Goal: Task Accomplishment & Management: Complete application form

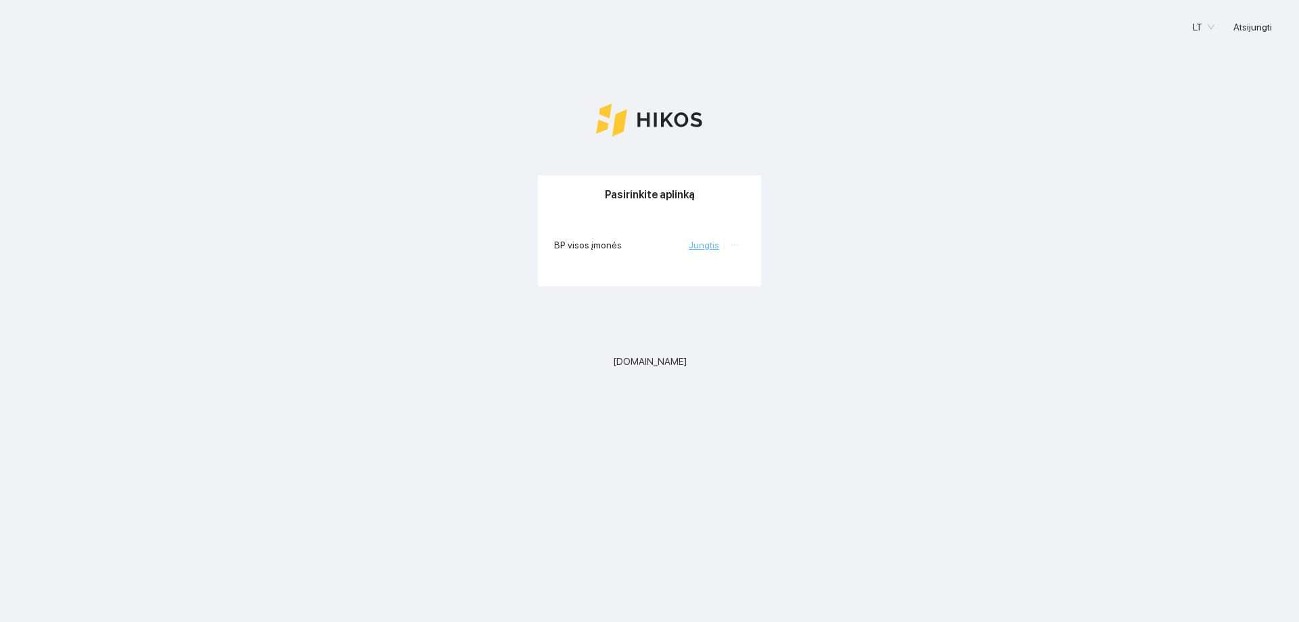
click at [710, 245] on link "Jungtis" at bounding box center [704, 244] width 30 height 11
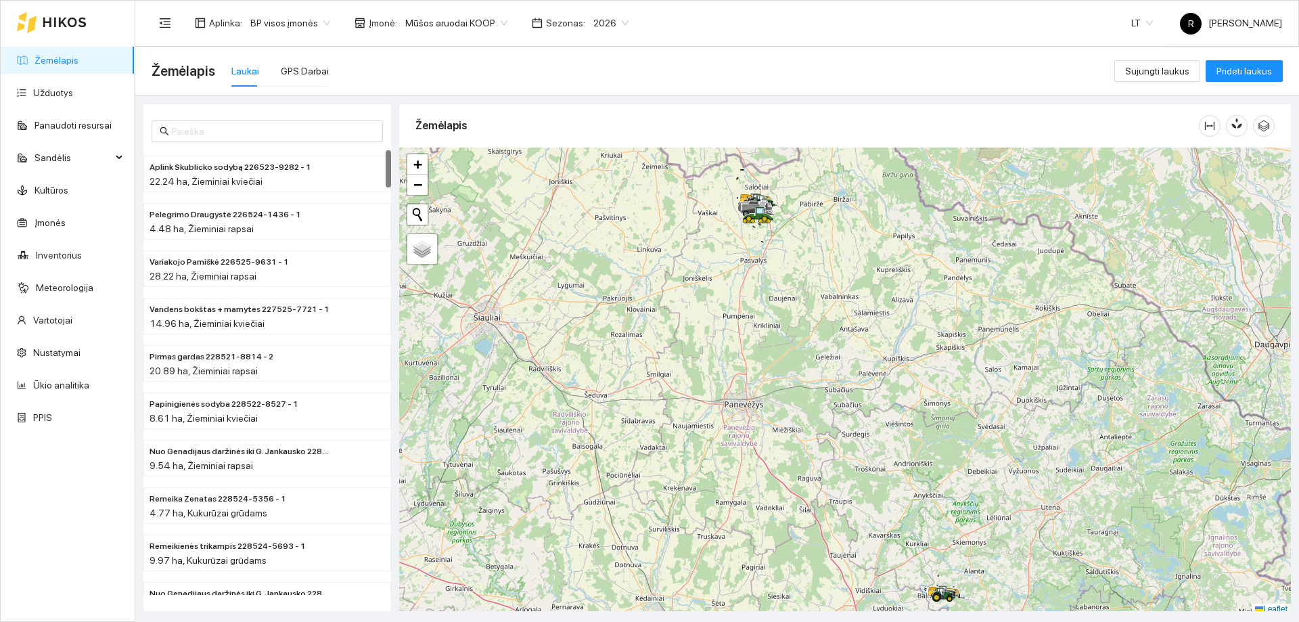
scroll to position [4, 0]
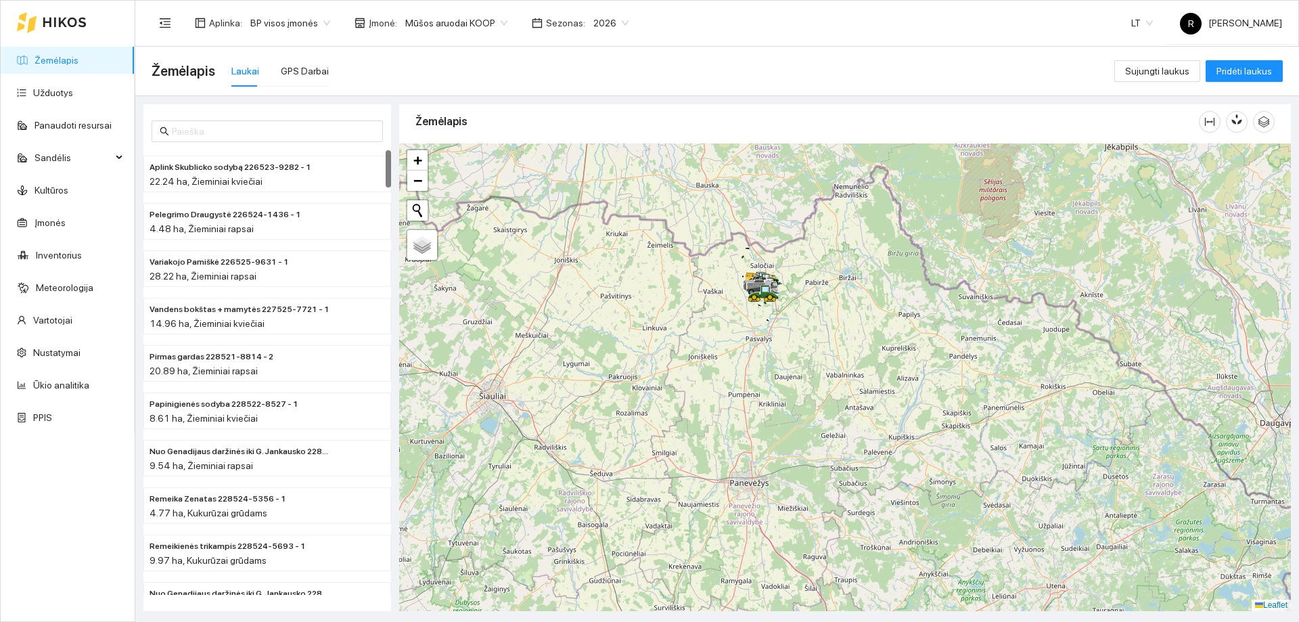
drag, startPoint x: 762, startPoint y: 268, endPoint x: 764, endPoint y: 326, distance: 58.2
click at [764, 326] on div at bounding box center [845, 376] width 892 height 467
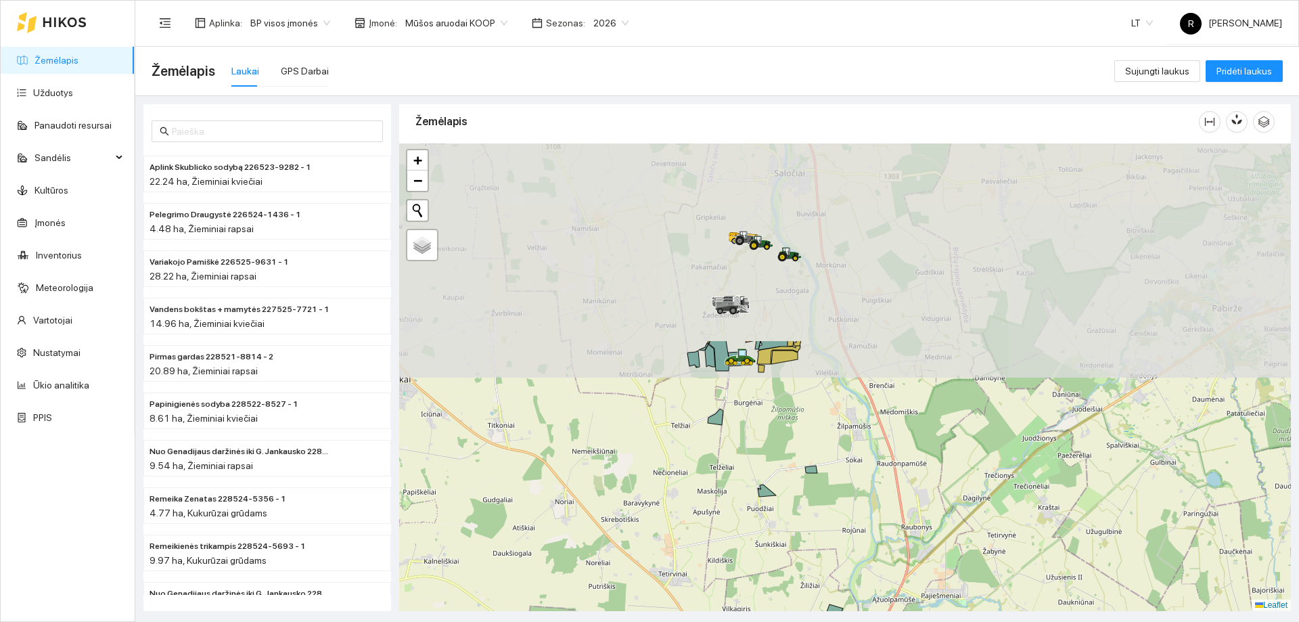
drag, startPoint x: 754, startPoint y: 259, endPoint x: 779, endPoint y: 451, distance: 193.1
click at [776, 469] on div at bounding box center [845, 376] width 892 height 467
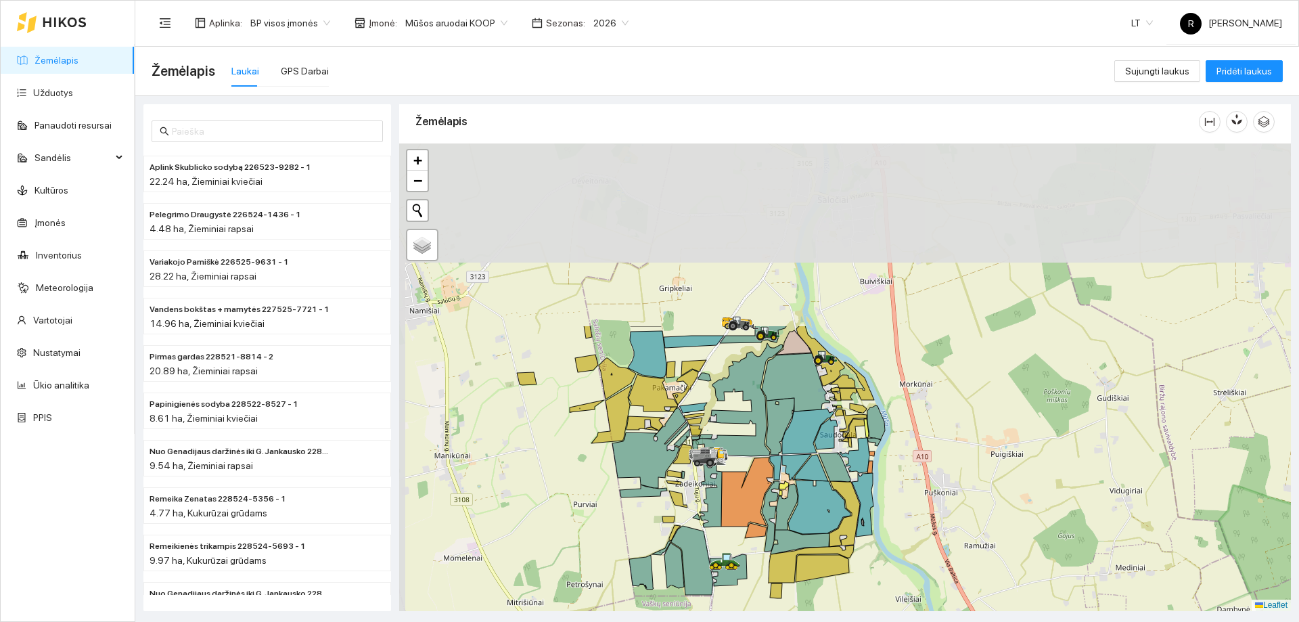
drag, startPoint x: 813, startPoint y: 253, endPoint x: 856, endPoint y: 482, distance: 233.3
click at [856, 482] on icon at bounding box center [863, 505] width 22 height 64
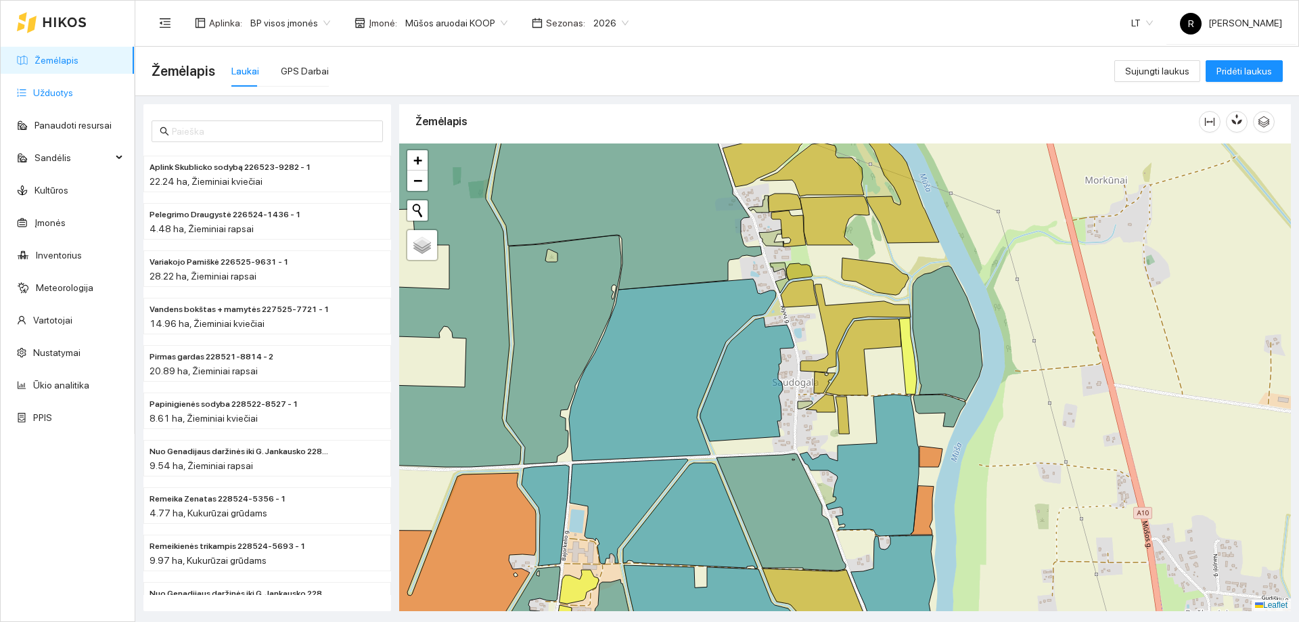
click at [34, 89] on link "Užduotys" at bounding box center [53, 92] width 40 height 11
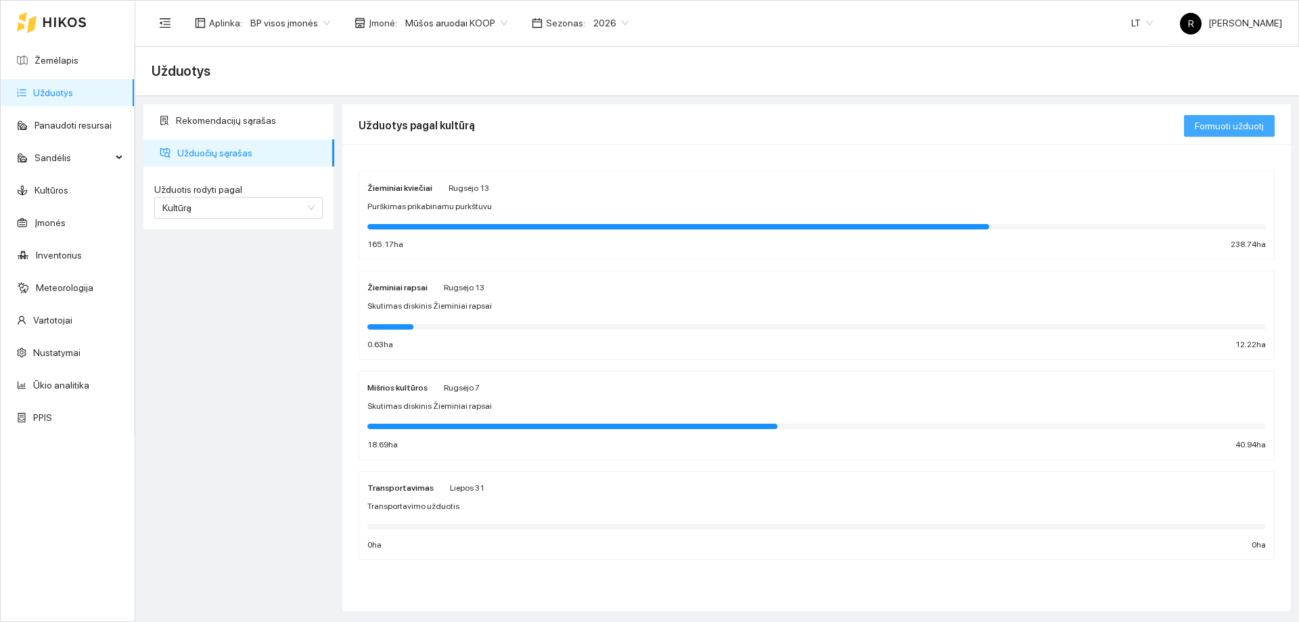
click at [1207, 124] on span "Formuoti užduotį" at bounding box center [1229, 125] width 69 height 15
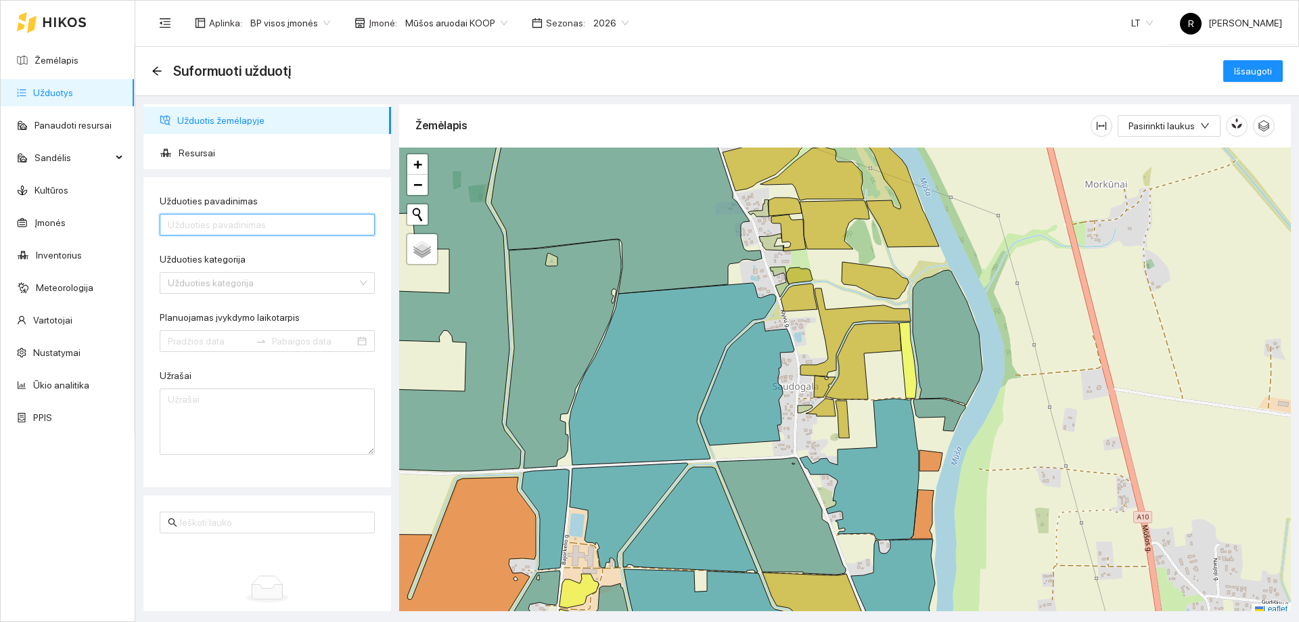
click at [203, 225] on input "Užduoties pavadinimas" at bounding box center [267, 225] width 215 height 22
type input "Purškimas prikabinamu purkštuvu"
click at [204, 283] on input "Užduoties kategorija" at bounding box center [262, 283] width 189 height 20
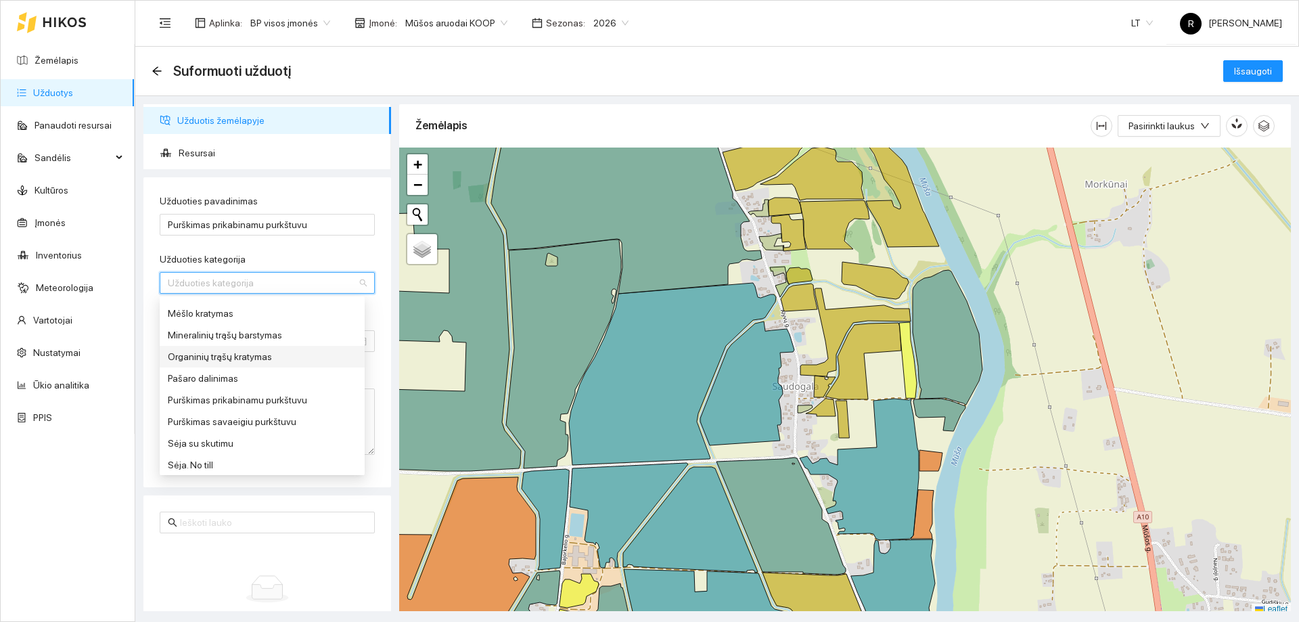
scroll to position [474, 0]
click at [209, 381] on div "Purškimas prikabinamu purkštuvu" at bounding box center [262, 377] width 189 height 15
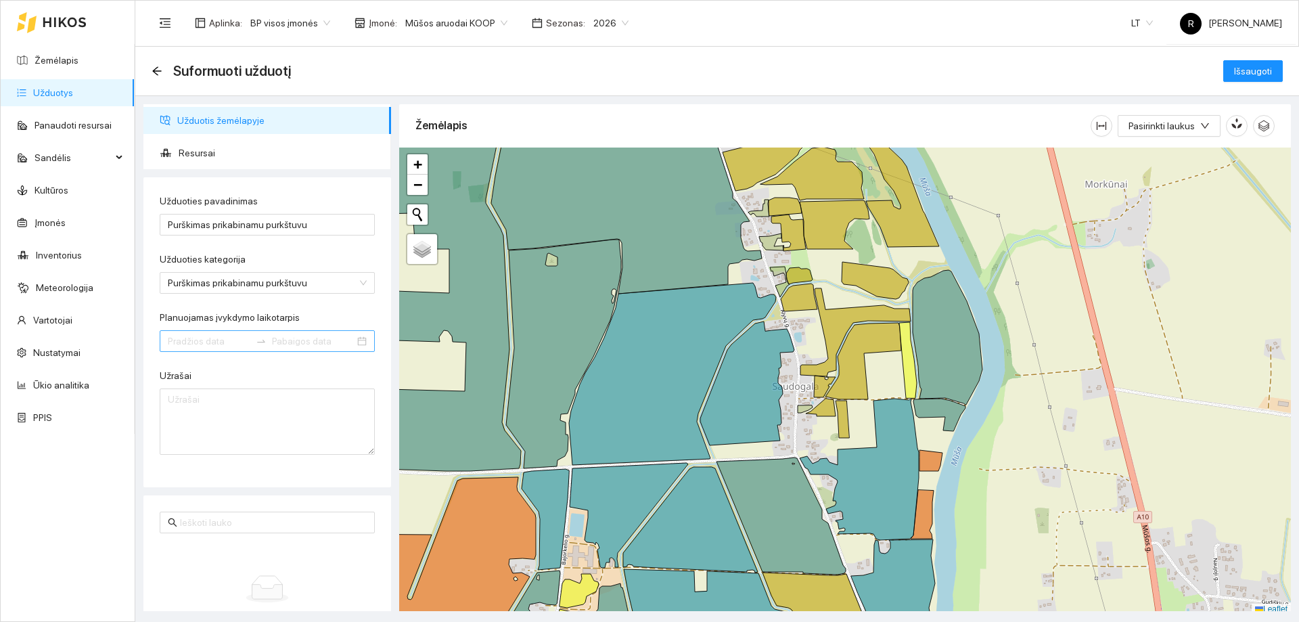
click at [250, 344] on div at bounding box center [261, 341] width 22 height 11
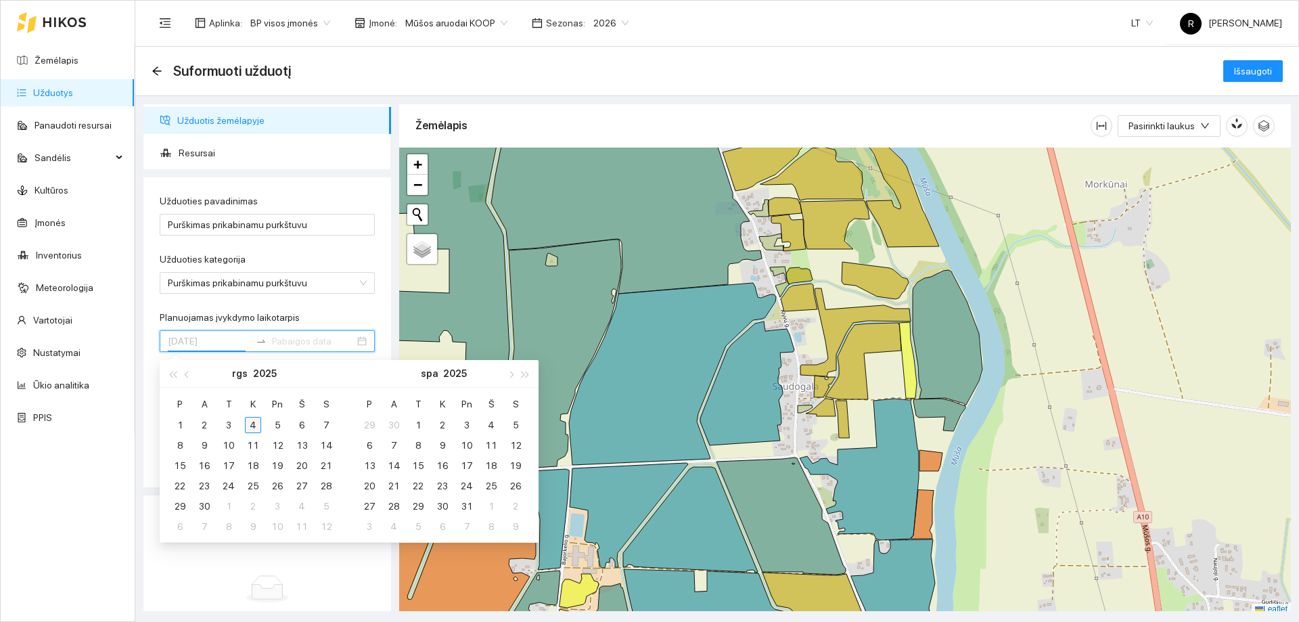
type input "[DATE]"
click at [252, 422] on div "4" at bounding box center [253, 425] width 16 height 16
type input "2025-09-21"
type input "[DATE]"
click at [467, 450] on div "10" at bounding box center [467, 445] width 16 height 16
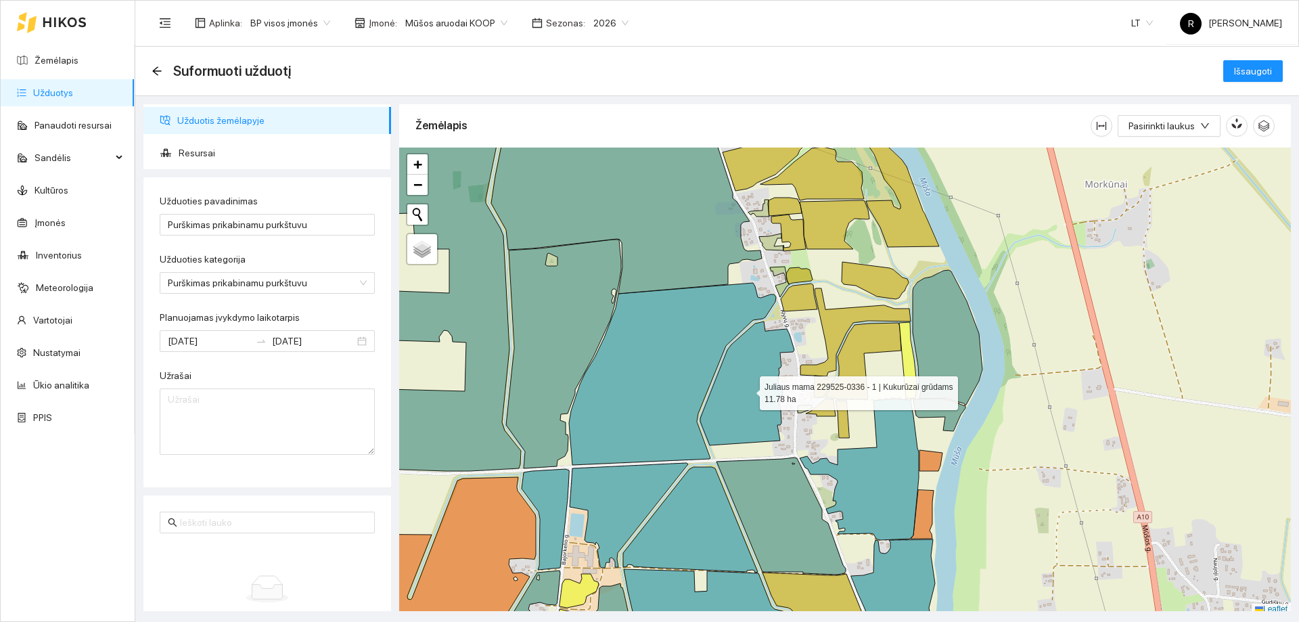
scroll to position [4, 0]
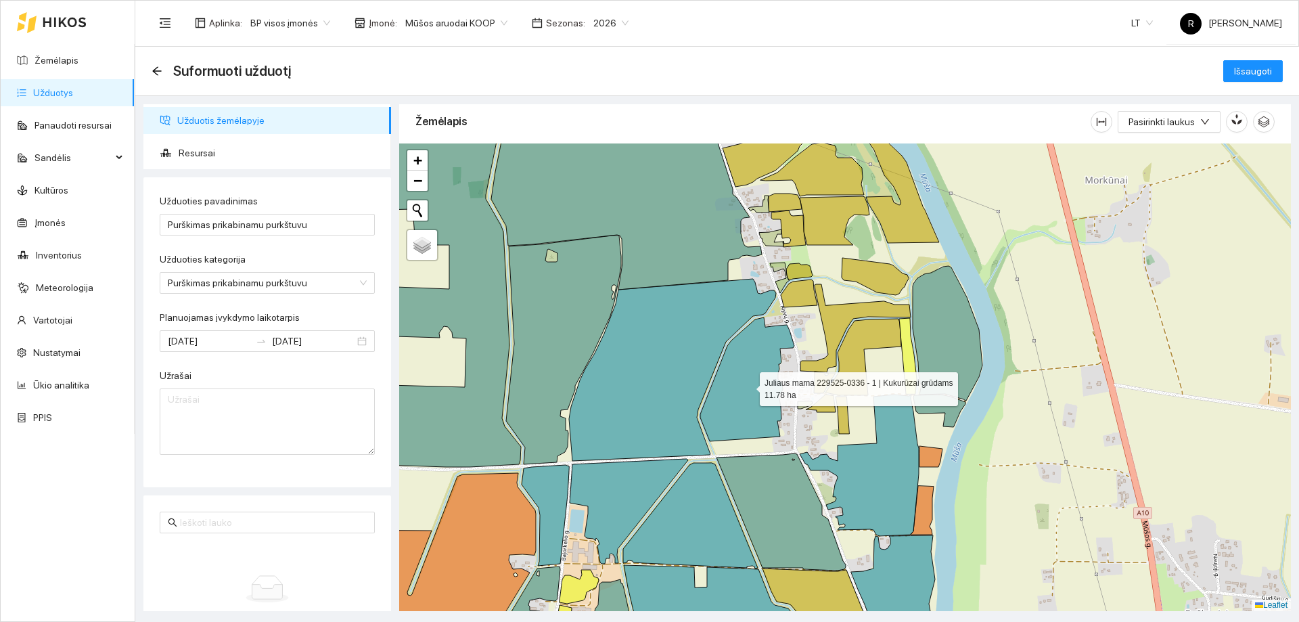
click at [718, 403] on icon at bounding box center [747, 379] width 94 height 124
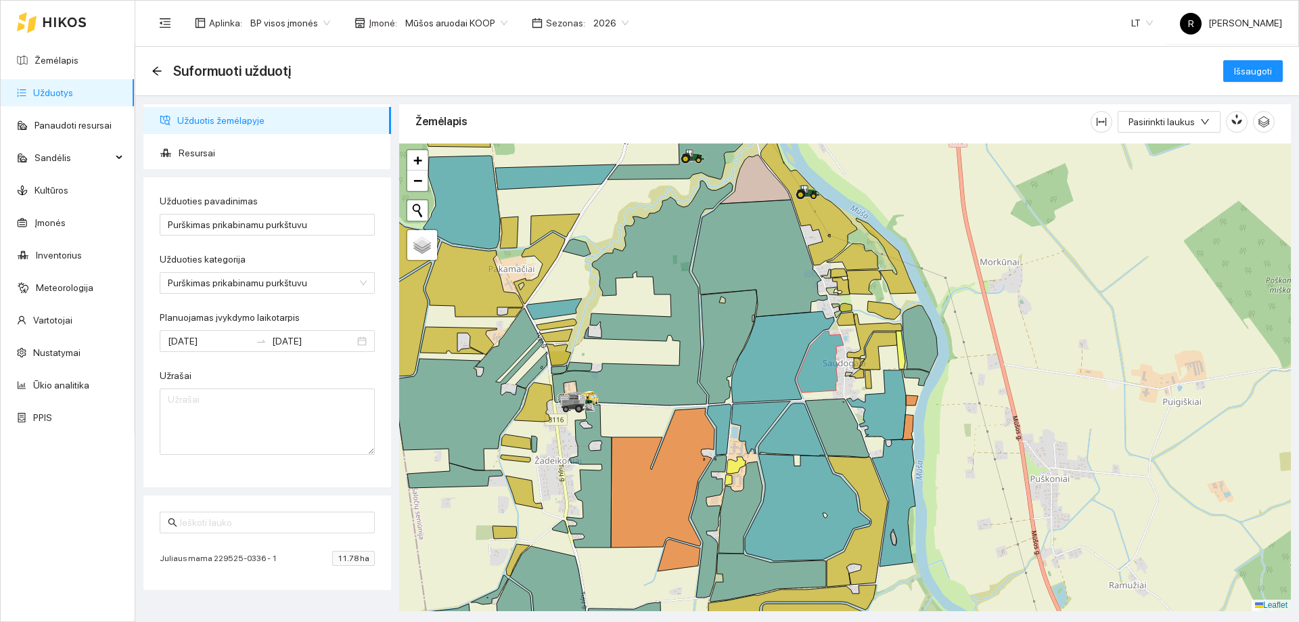
drag, startPoint x: 714, startPoint y: 382, endPoint x: 800, endPoint y: 354, distance: 90.9
click at [800, 354] on icon at bounding box center [782, 356] width 103 height 91
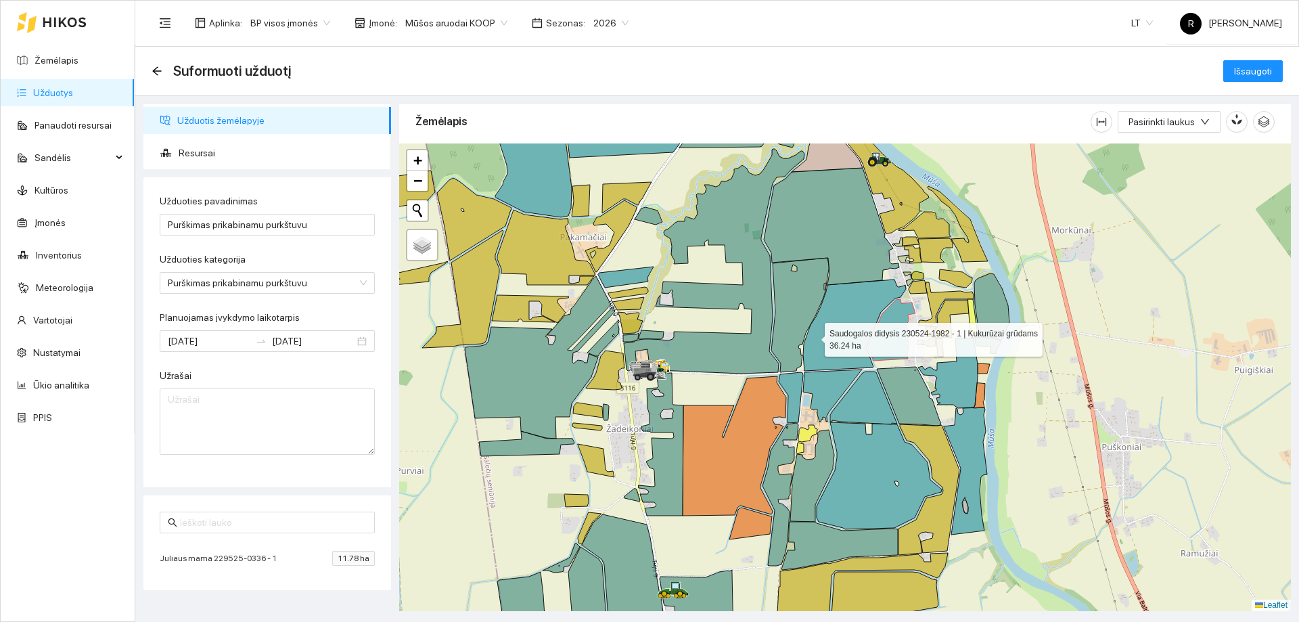
drag, startPoint x: 741, startPoint y: 369, endPoint x: 812, endPoint y: 337, distance: 77.8
click at [812, 337] on icon at bounding box center [854, 324] width 103 height 91
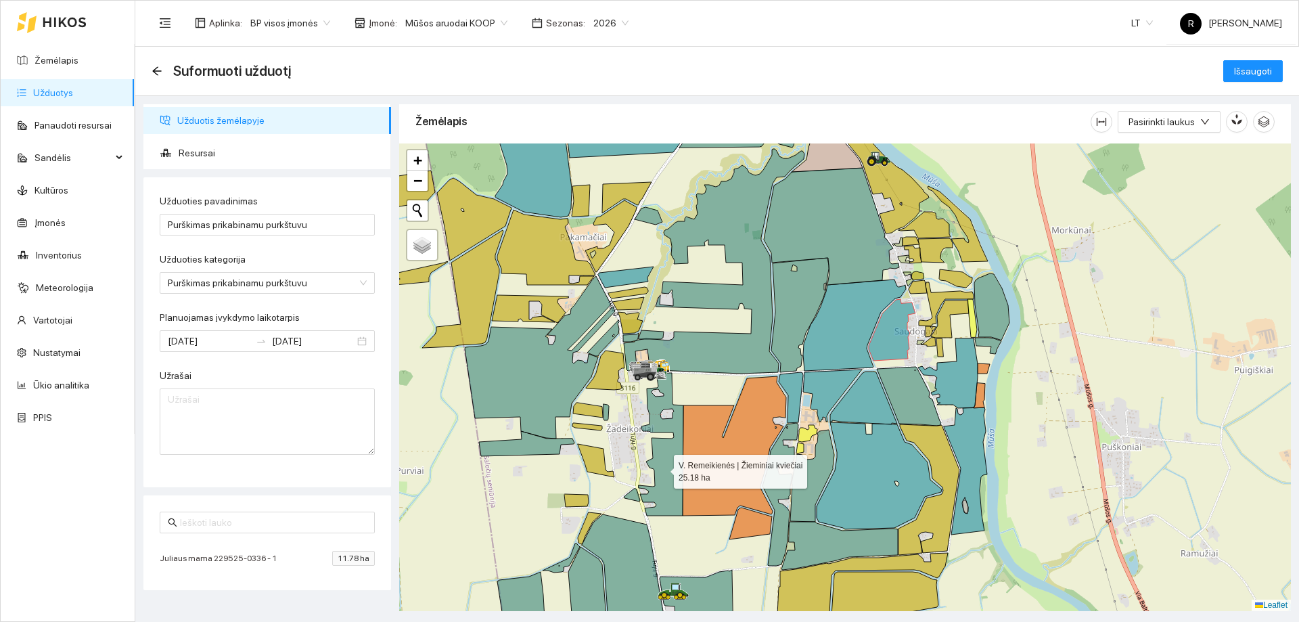
click at [662, 468] on icon at bounding box center [661, 444] width 45 height 143
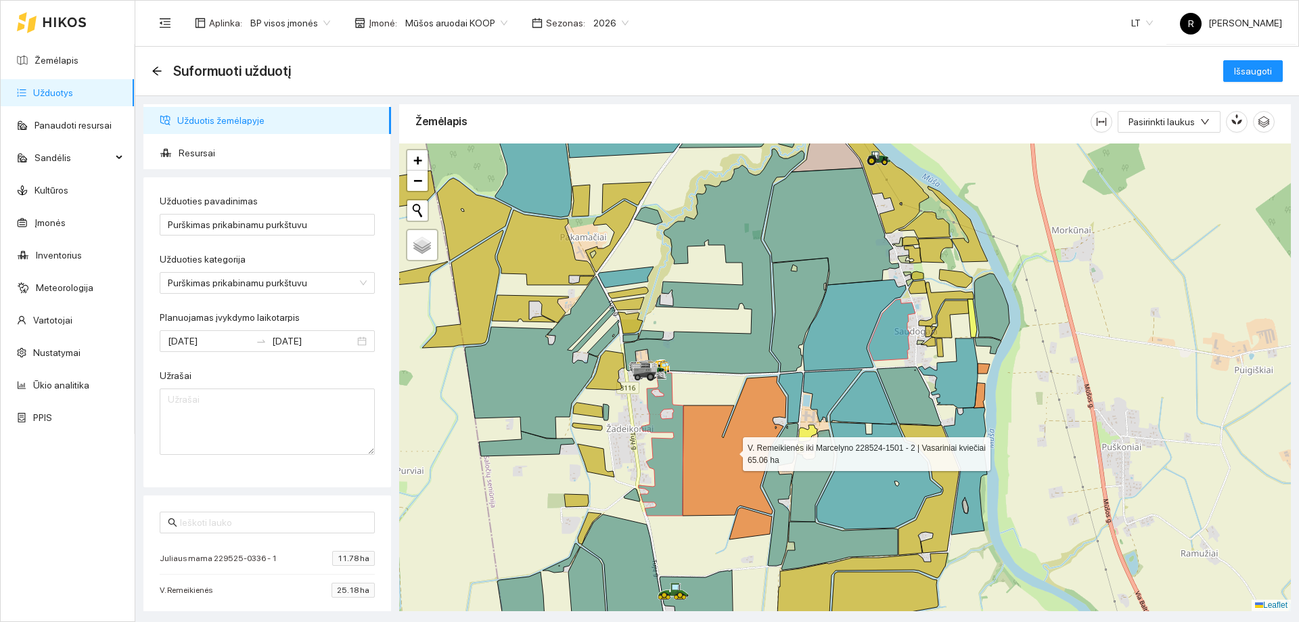
click at [700, 459] on icon at bounding box center [735, 445] width 104 height 139
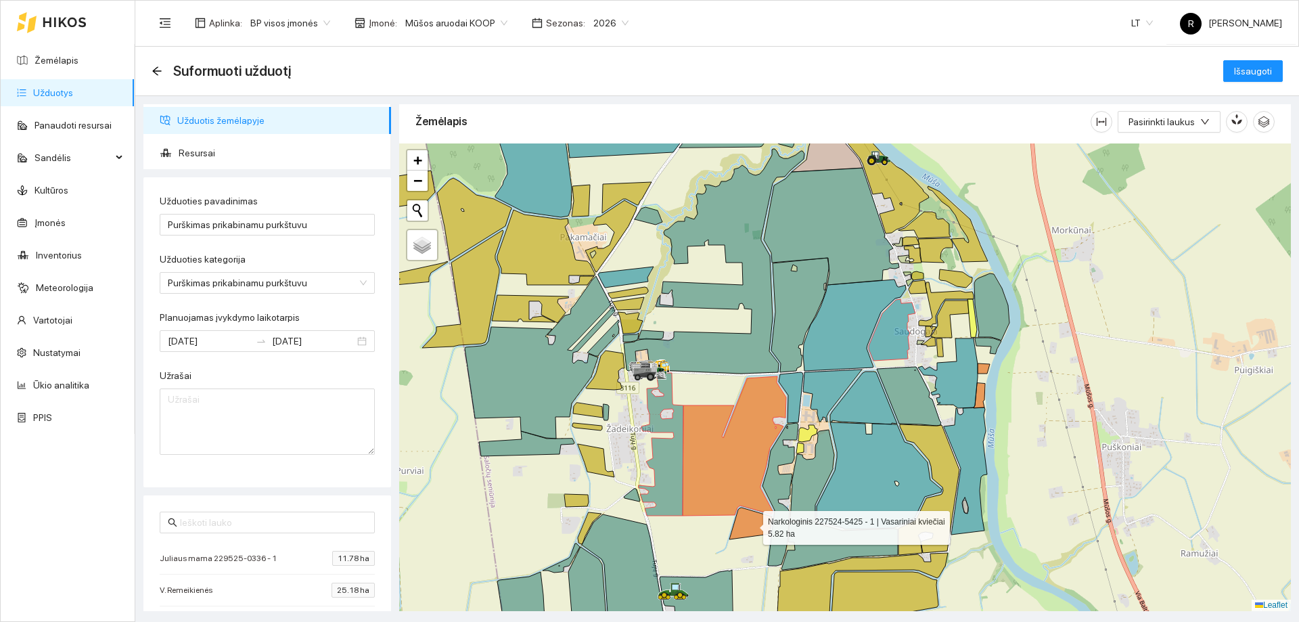
click at [749, 525] on icon at bounding box center [750, 523] width 43 height 32
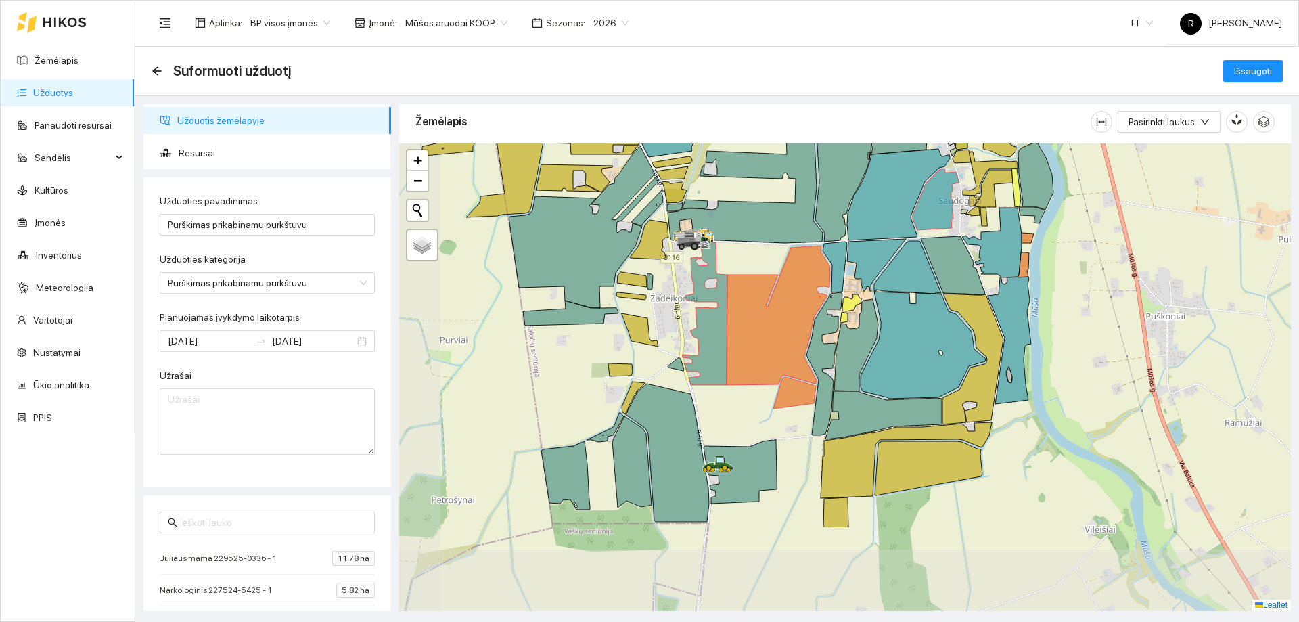
drag, startPoint x: 633, startPoint y: 440, endPoint x: 676, endPoint y: 309, distance: 137.8
click at [676, 309] on div at bounding box center [845, 376] width 892 height 467
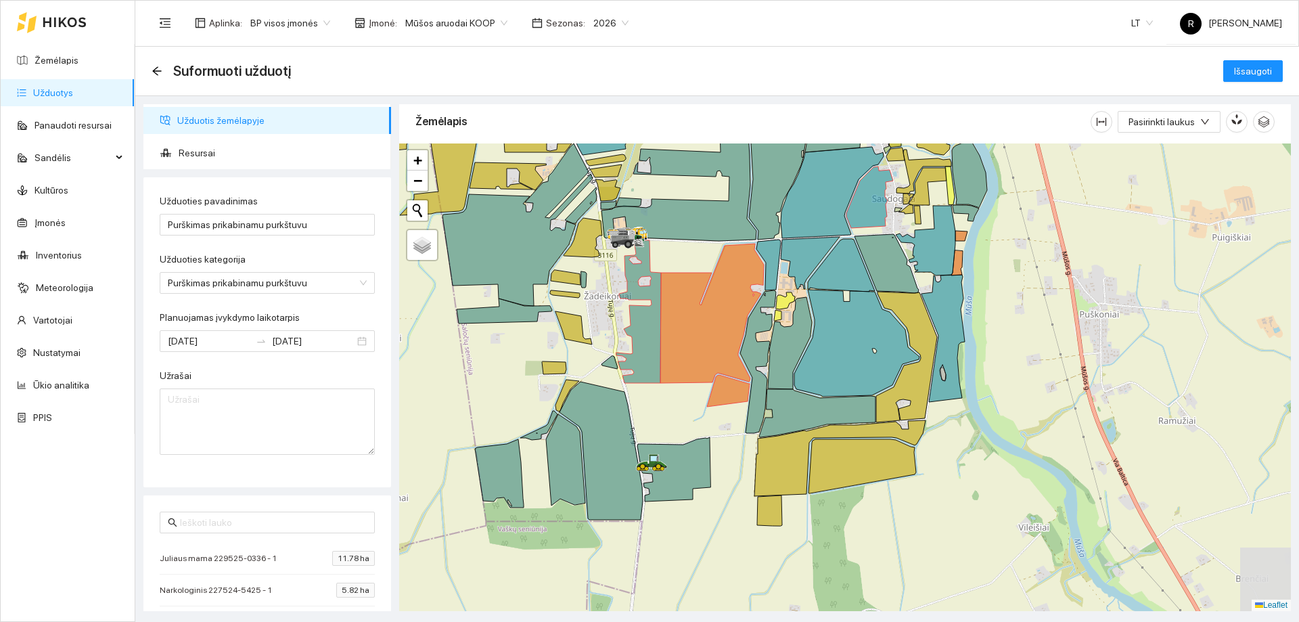
drag, startPoint x: 824, startPoint y: 403, endPoint x: 756, endPoint y: 401, distance: 68.4
click at [756, 401] on icon at bounding box center [758, 361] width 36 height 143
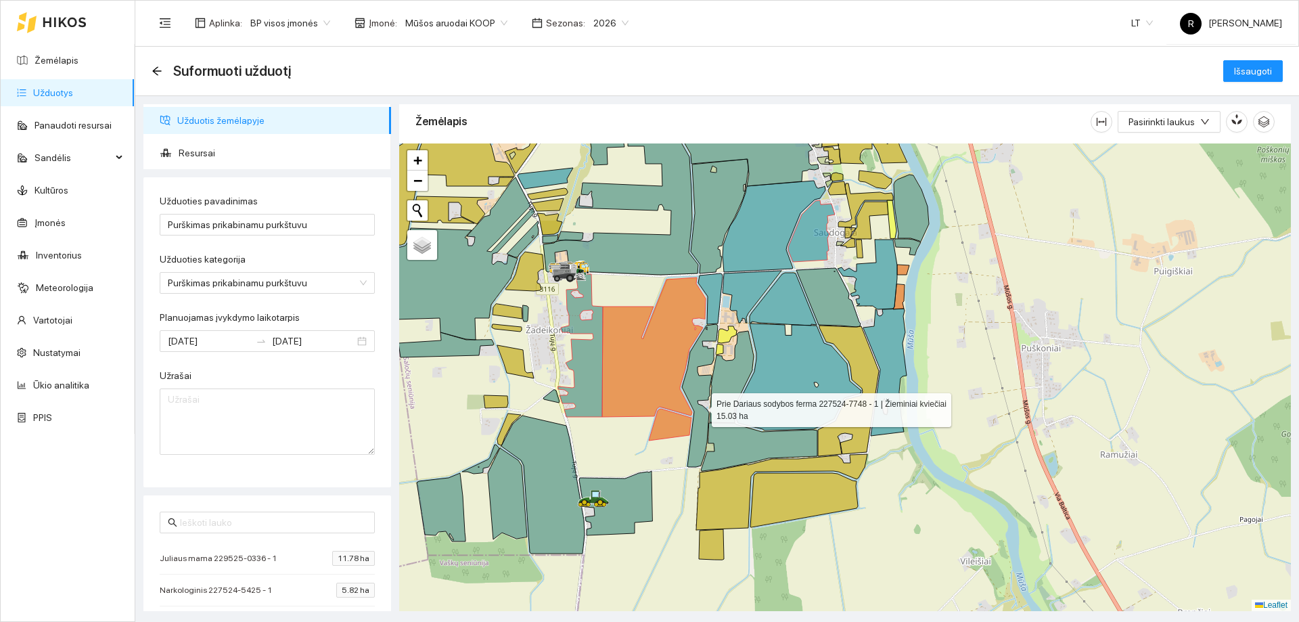
drag, startPoint x: 758, startPoint y: 374, endPoint x: 691, endPoint y: 395, distance: 70.2
click at [691, 396] on icon at bounding box center [700, 395] width 36 height 143
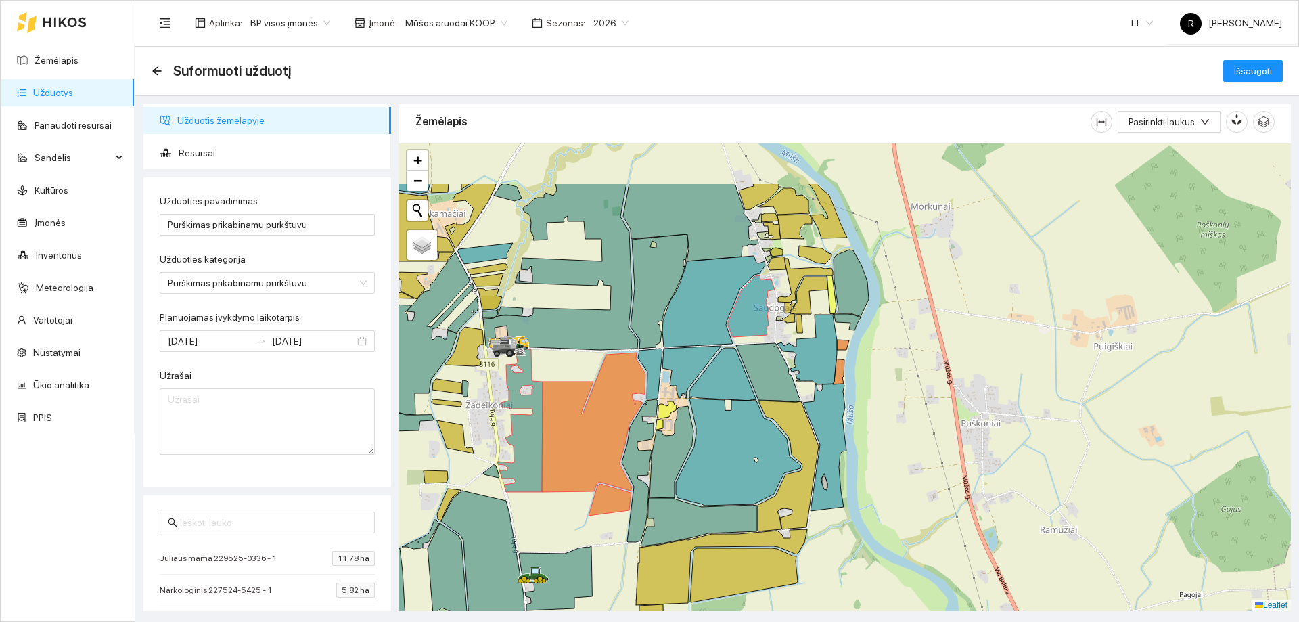
drag, startPoint x: 790, startPoint y: 429, endPoint x: 736, endPoint y: 521, distance: 106.7
click at [734, 532] on icon at bounding box center [699, 522] width 116 height 48
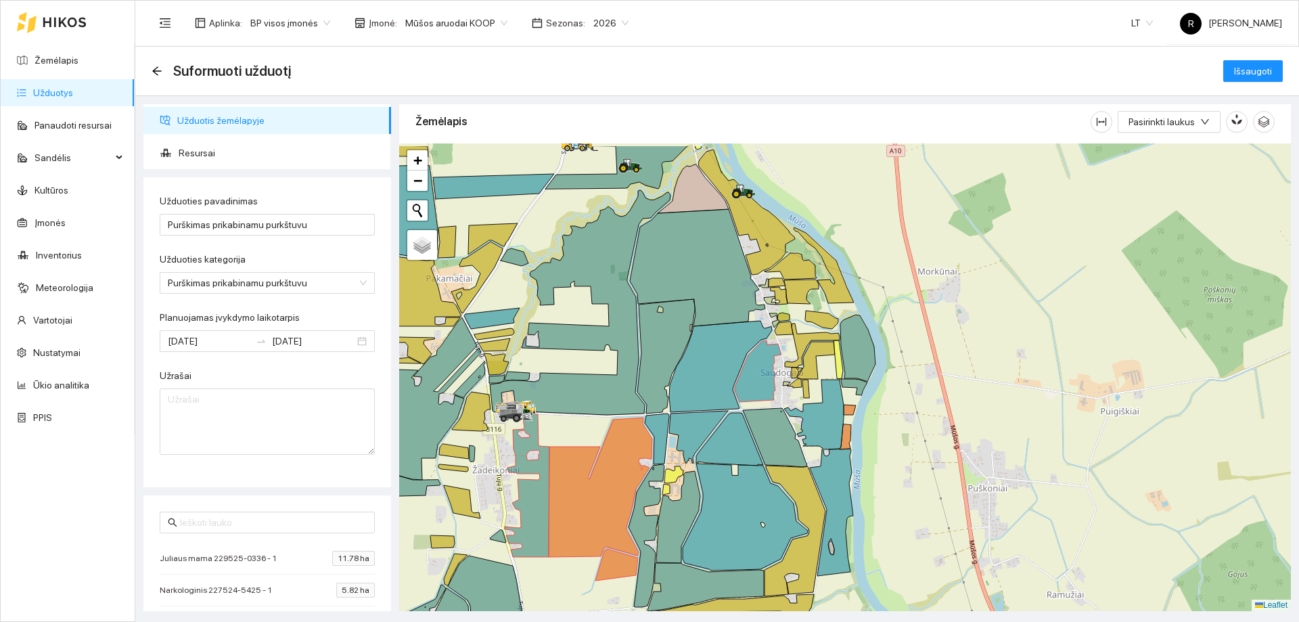
drag, startPoint x: 850, startPoint y: 467, endPoint x: 856, endPoint y: 496, distance: 29.1
click at [853, 496] on icon at bounding box center [831, 512] width 43 height 127
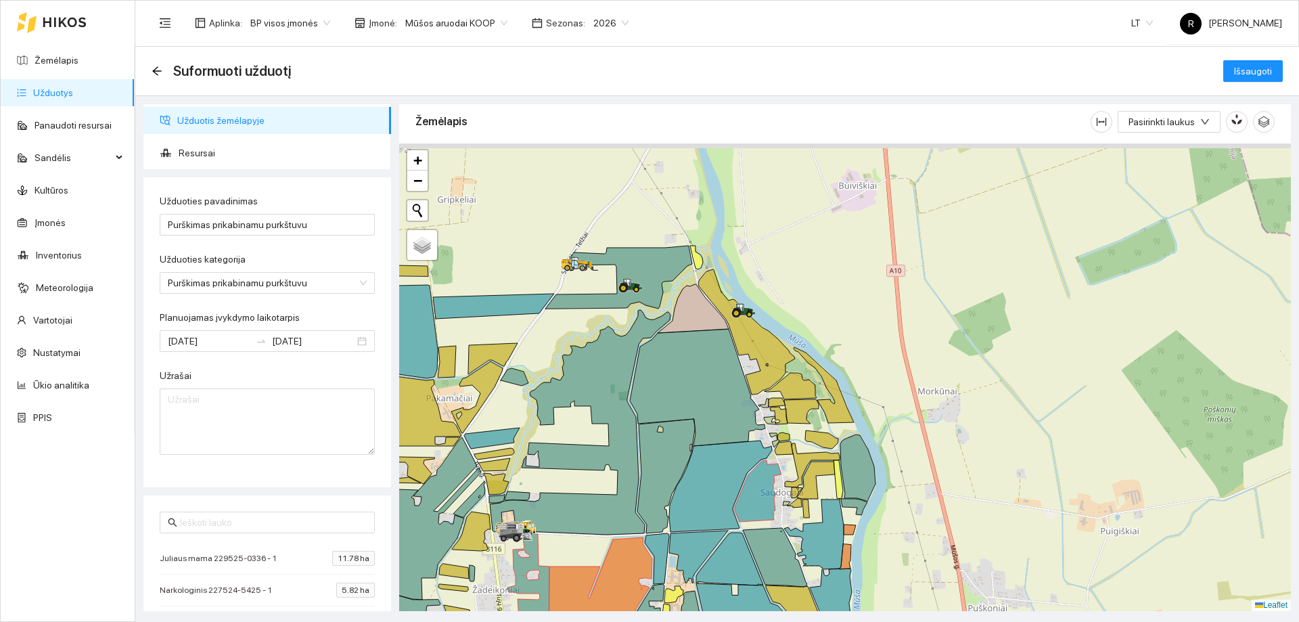
drag, startPoint x: 822, startPoint y: 362, endPoint x: 817, endPoint y: 450, distance: 88.1
click at [816, 454] on icon at bounding box center [812, 465] width 55 height 44
click at [798, 384] on icon at bounding box center [790, 386] width 52 height 26
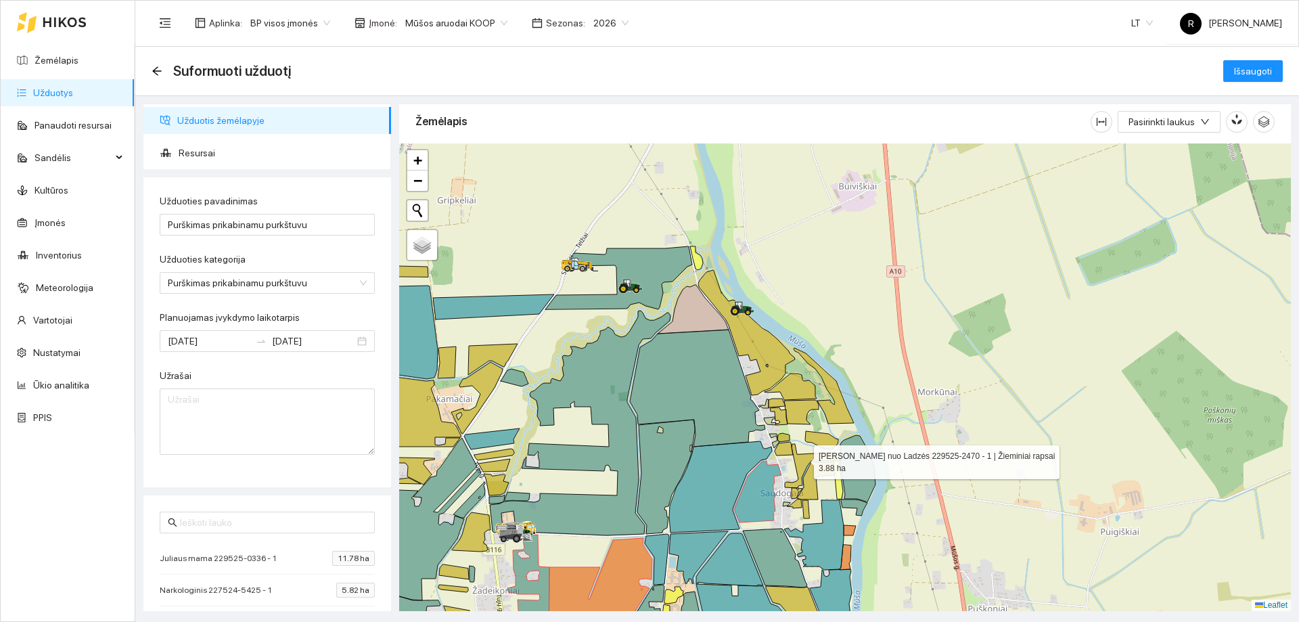
click at [801, 459] on icon at bounding box center [812, 466] width 55 height 44
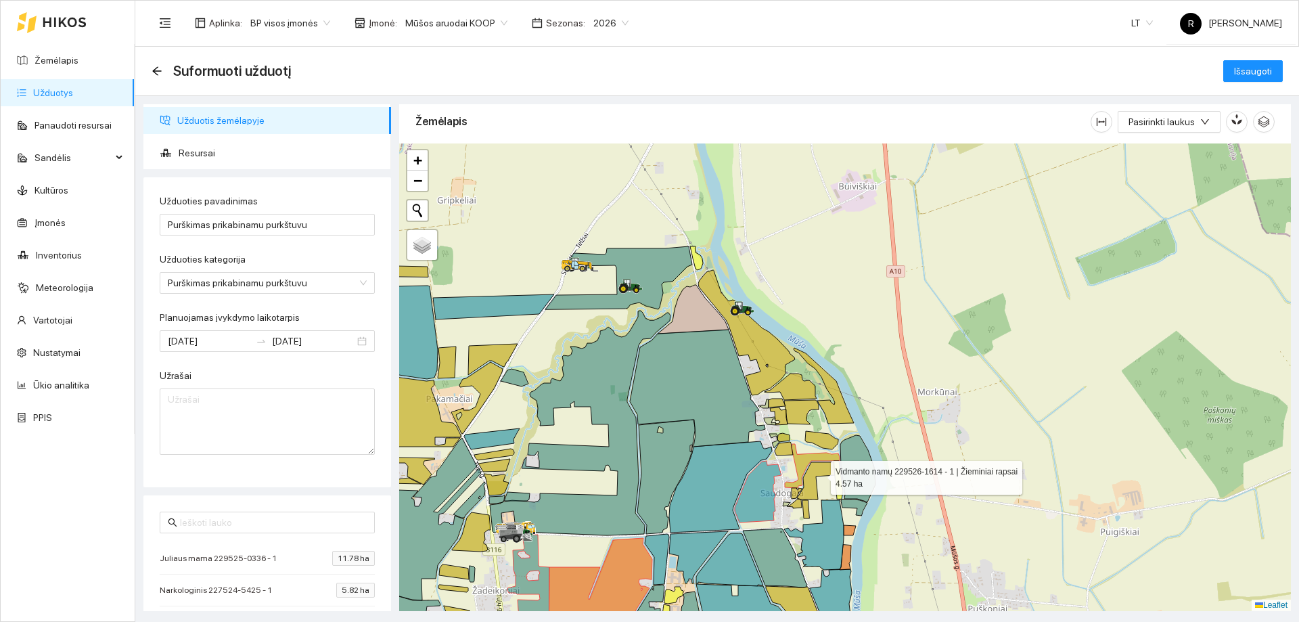
drag, startPoint x: 819, startPoint y: 474, endPoint x: 820, endPoint y: 467, distance: 6.9
click at [819, 472] on icon at bounding box center [816, 480] width 38 height 37
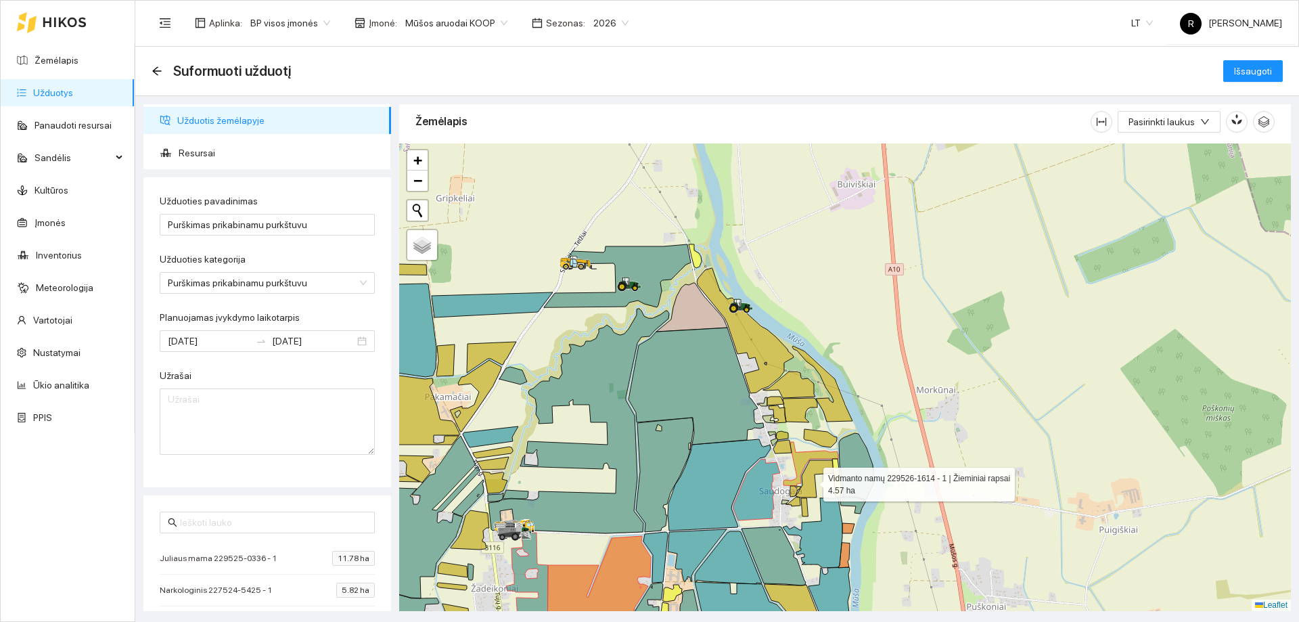
click at [811, 481] on icon at bounding box center [815, 478] width 38 height 37
click at [797, 507] on div at bounding box center [845, 376] width 892 height 467
click at [800, 511] on div at bounding box center [845, 376] width 892 height 467
click at [801, 505] on div at bounding box center [845, 376] width 892 height 467
click at [801, 506] on div at bounding box center [845, 376] width 892 height 467
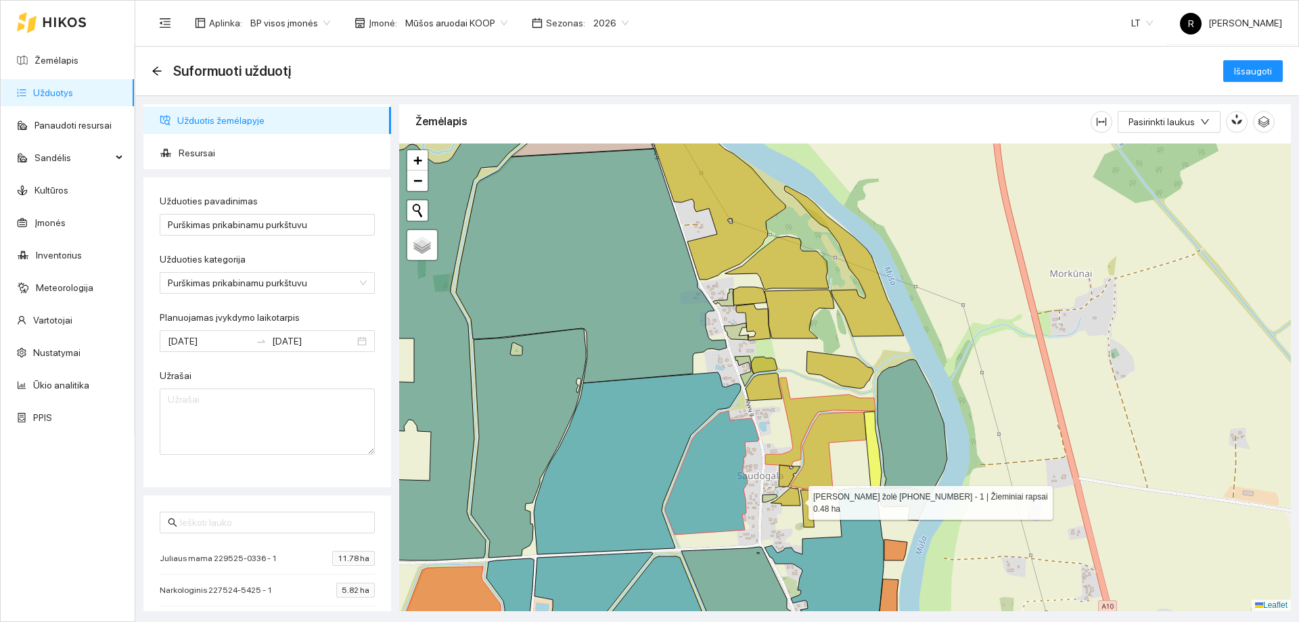
click at [796, 499] on icon at bounding box center [786, 497] width 30 height 18
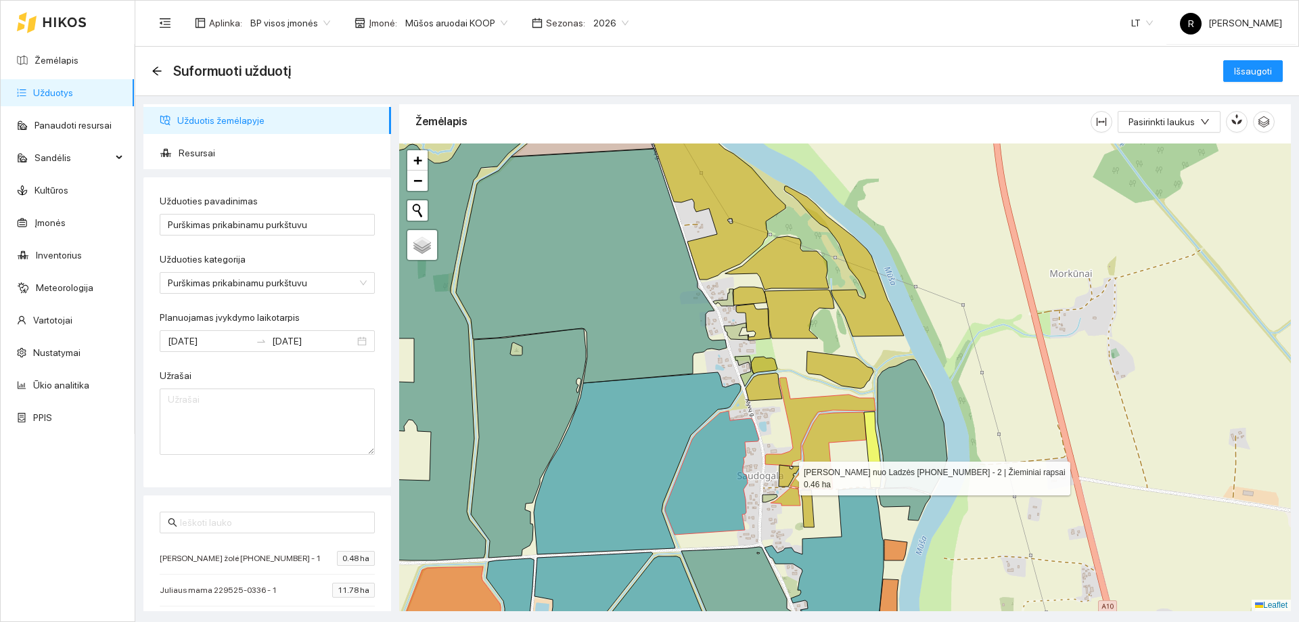
click at [785, 474] on icon at bounding box center [790, 476] width 22 height 22
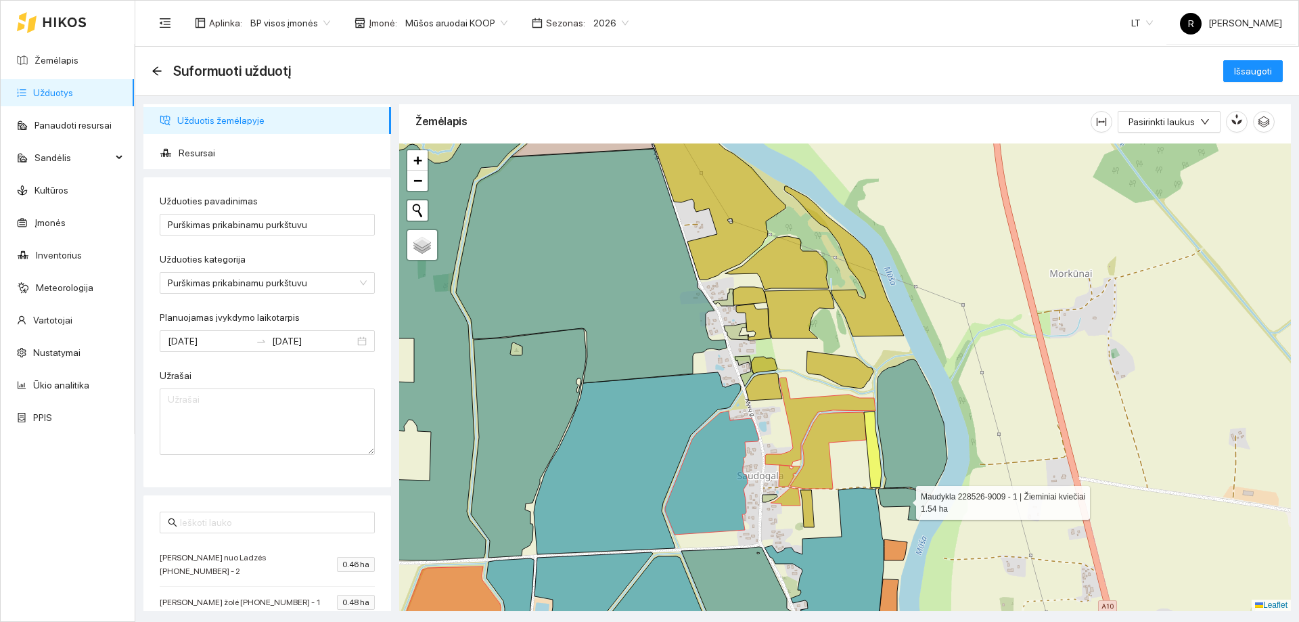
click at [903, 499] on icon at bounding box center [904, 504] width 52 height 32
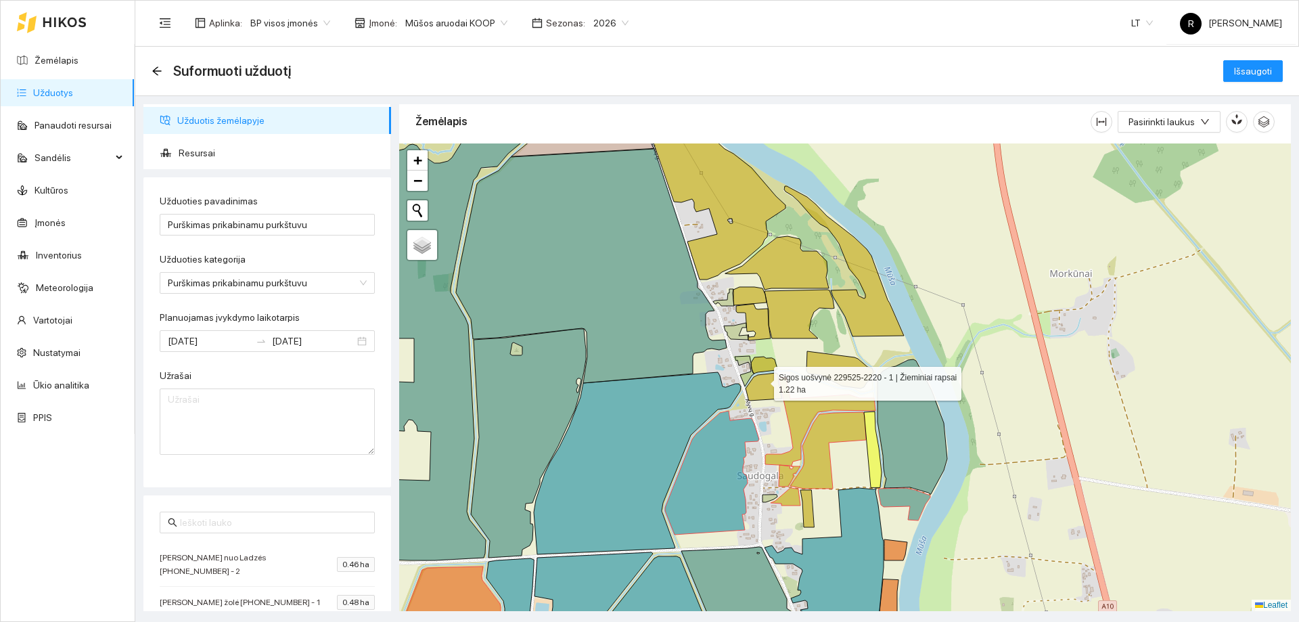
click at [762, 380] on icon at bounding box center [763, 387] width 37 height 28
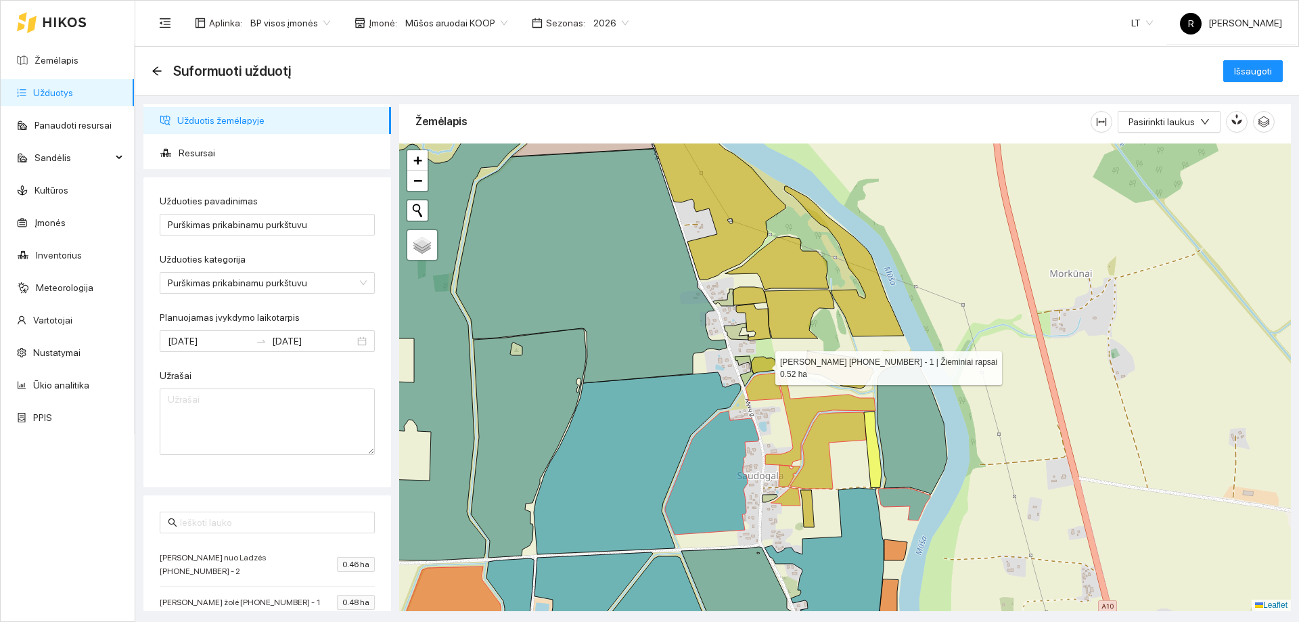
click at [764, 364] on icon at bounding box center [764, 365] width 26 height 17
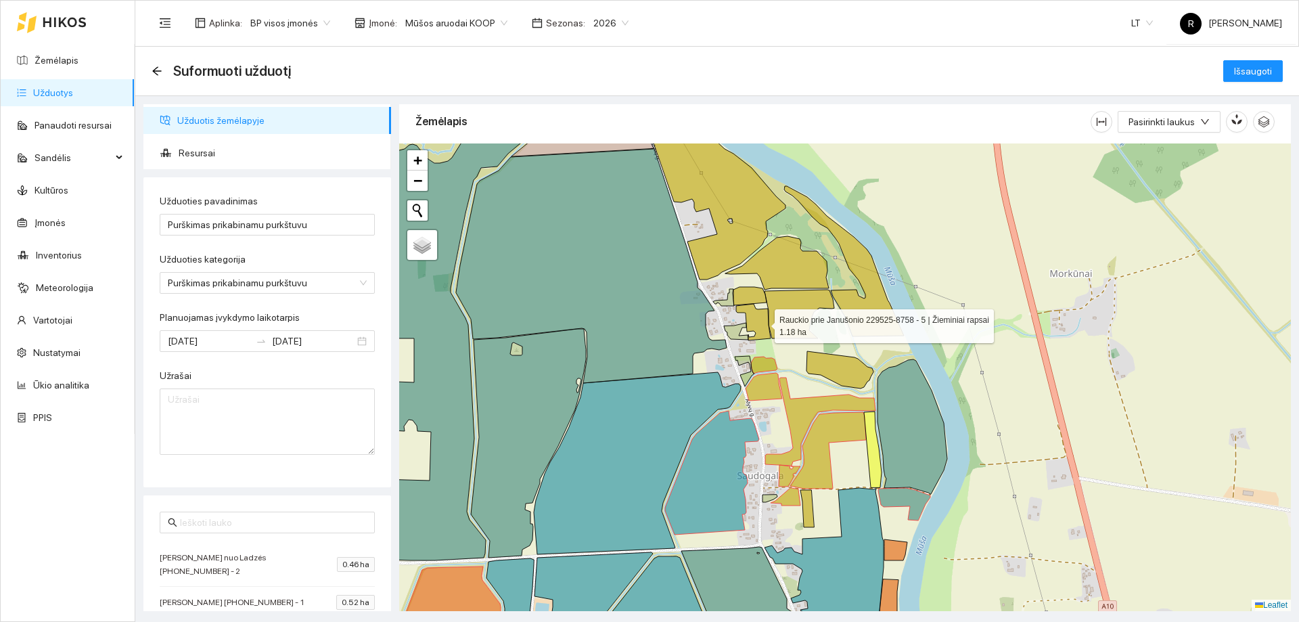
click at [762, 321] on icon at bounding box center [753, 322] width 35 height 37
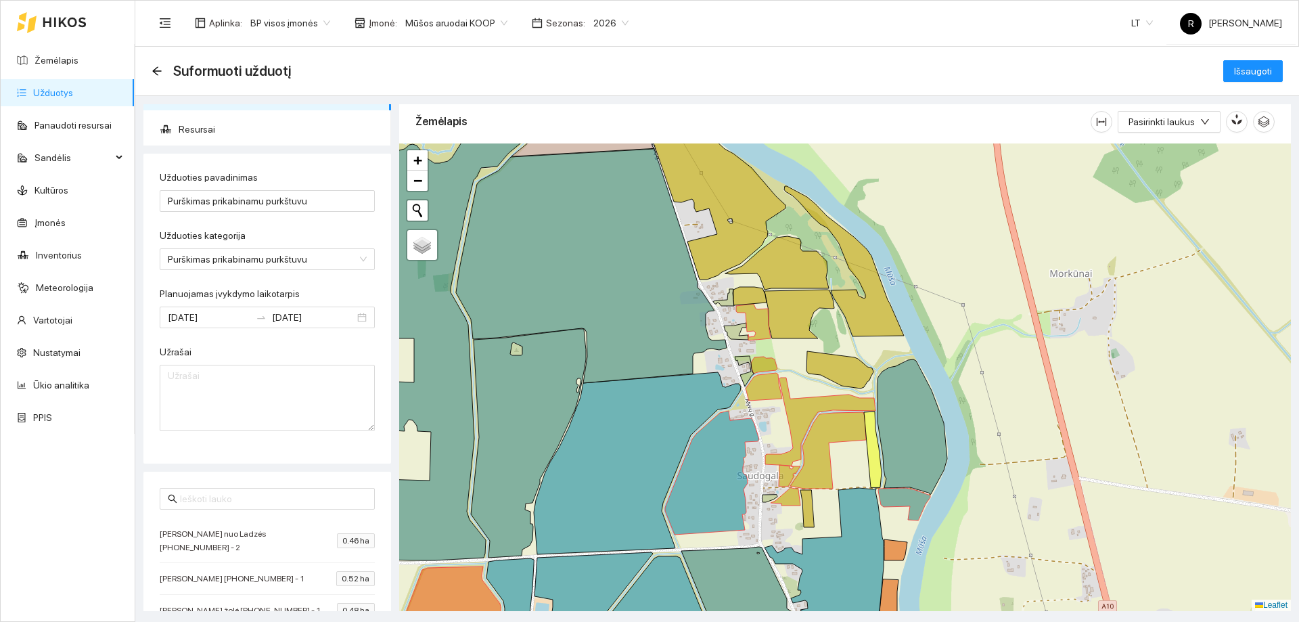
scroll to position [0, 0]
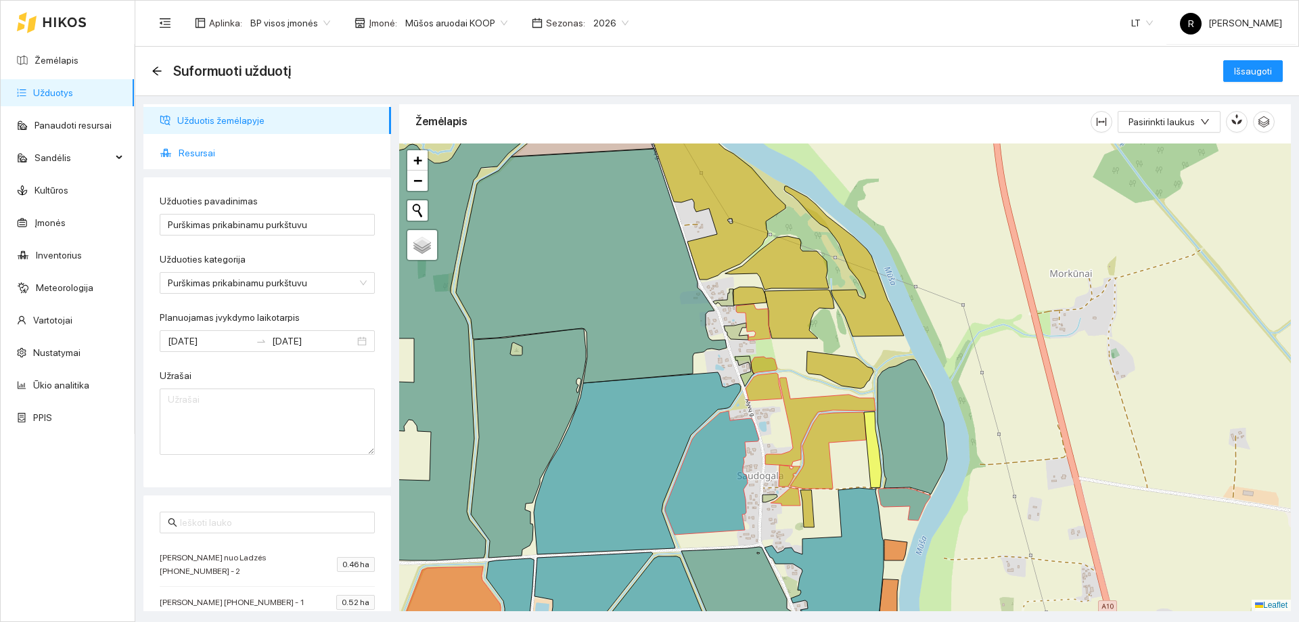
click at [194, 152] on span "Resursai" at bounding box center [280, 152] width 202 height 27
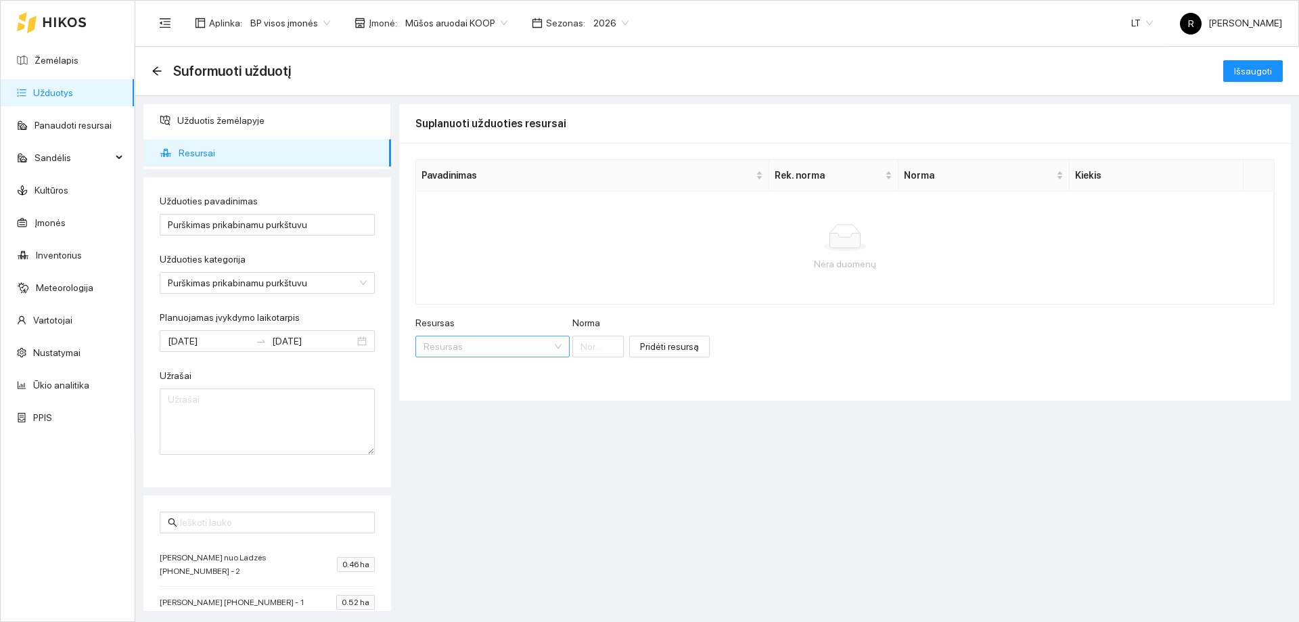
click at [542, 346] on div "Resursas" at bounding box center [492, 347] width 154 height 22
click at [445, 439] on div "Herbicidai" at bounding box center [489, 438] width 133 height 15
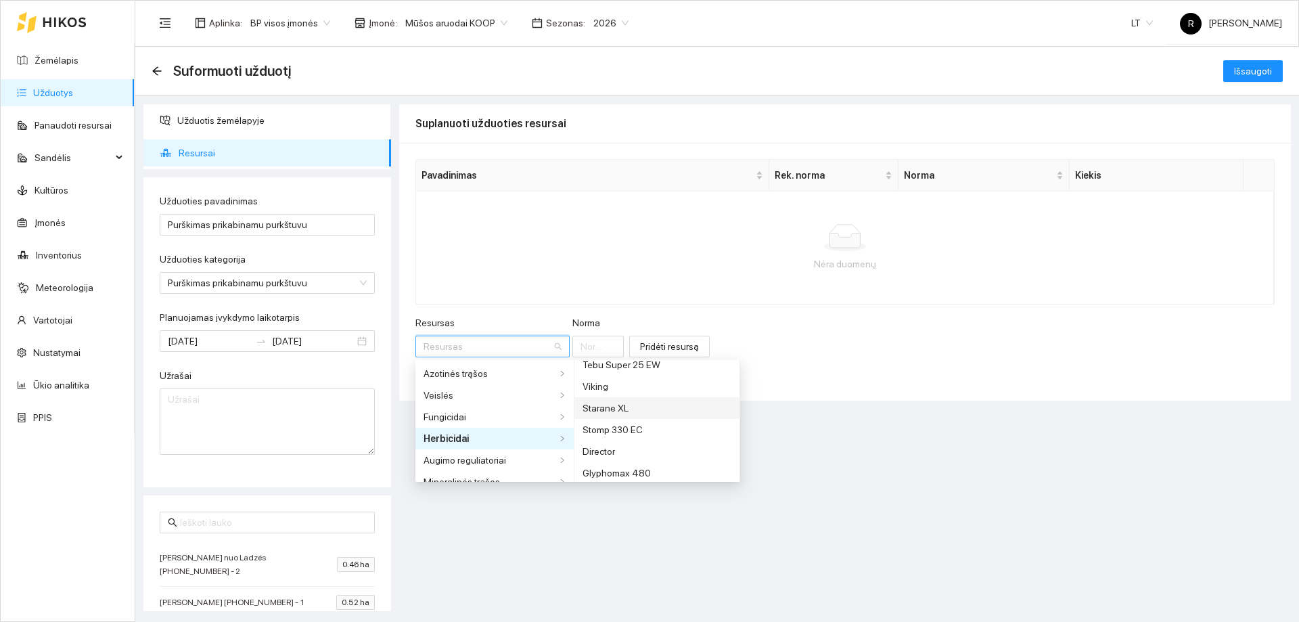
scroll to position [203, 0]
click at [447, 349] on input "Resursas" at bounding box center [487, 346] width 129 height 20
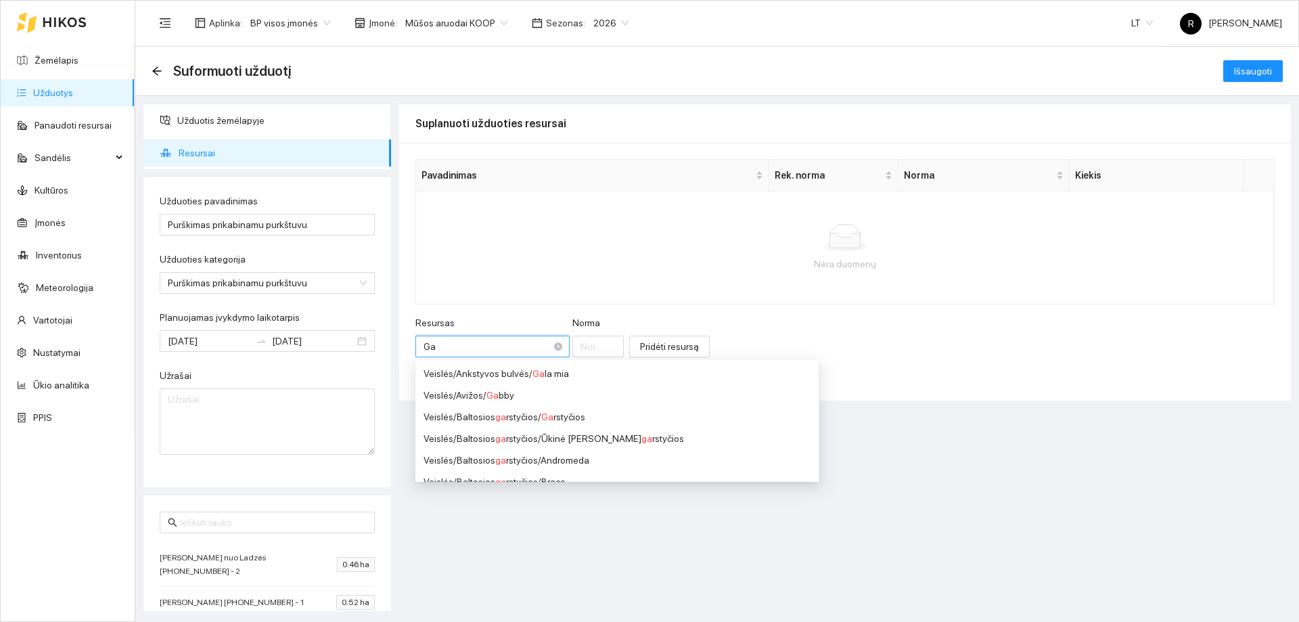
type input "G"
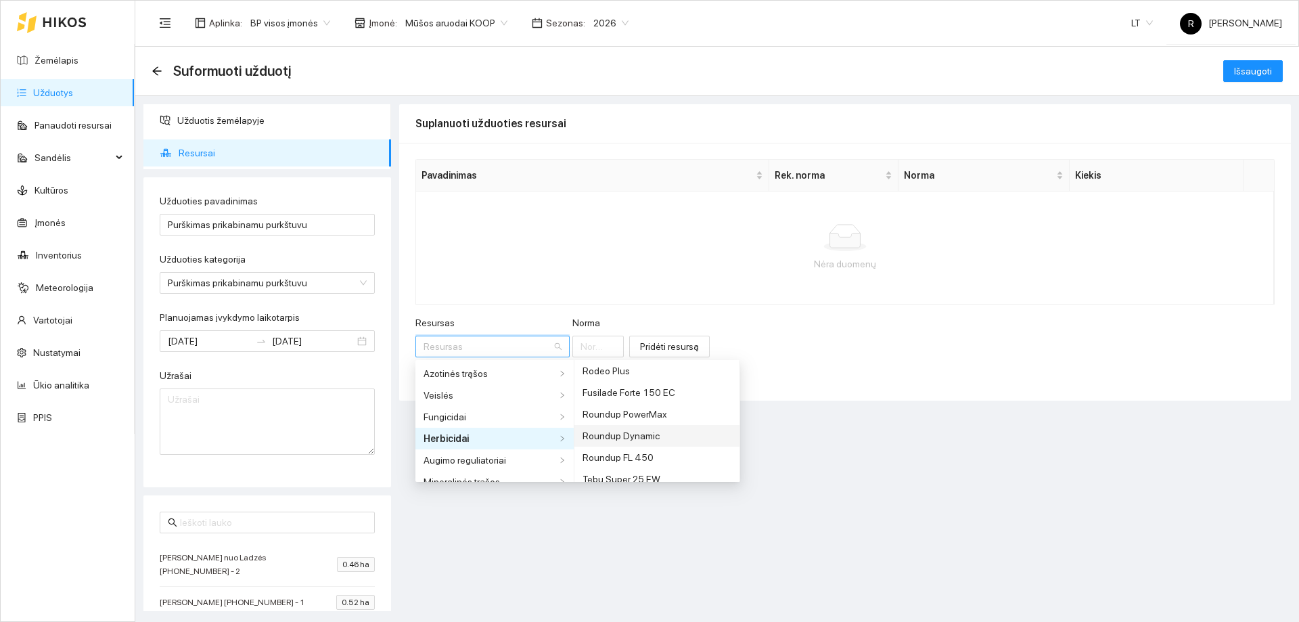
scroll to position [135, 0]
click at [438, 340] on input "Resursas" at bounding box center [487, 346] width 129 height 20
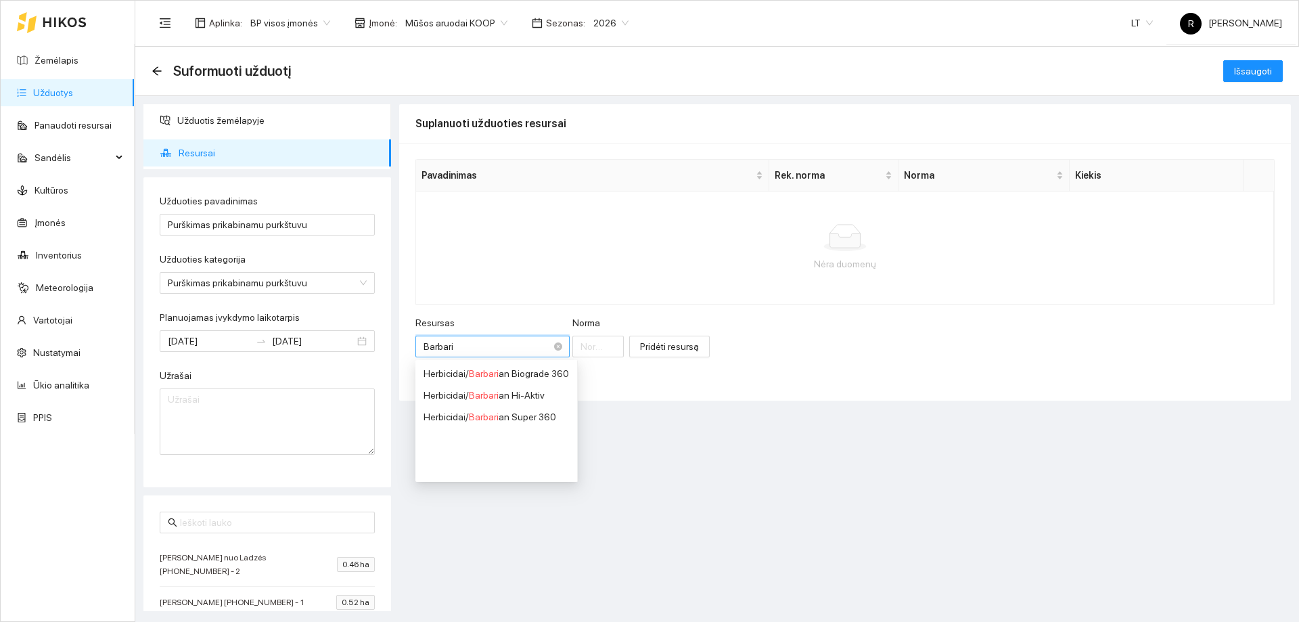
type input "Barbaria"
click at [505, 375] on div "Herbicidai / Barbaria n Biograde 360" at bounding box center [515, 373] width 184 height 15
type input "1"
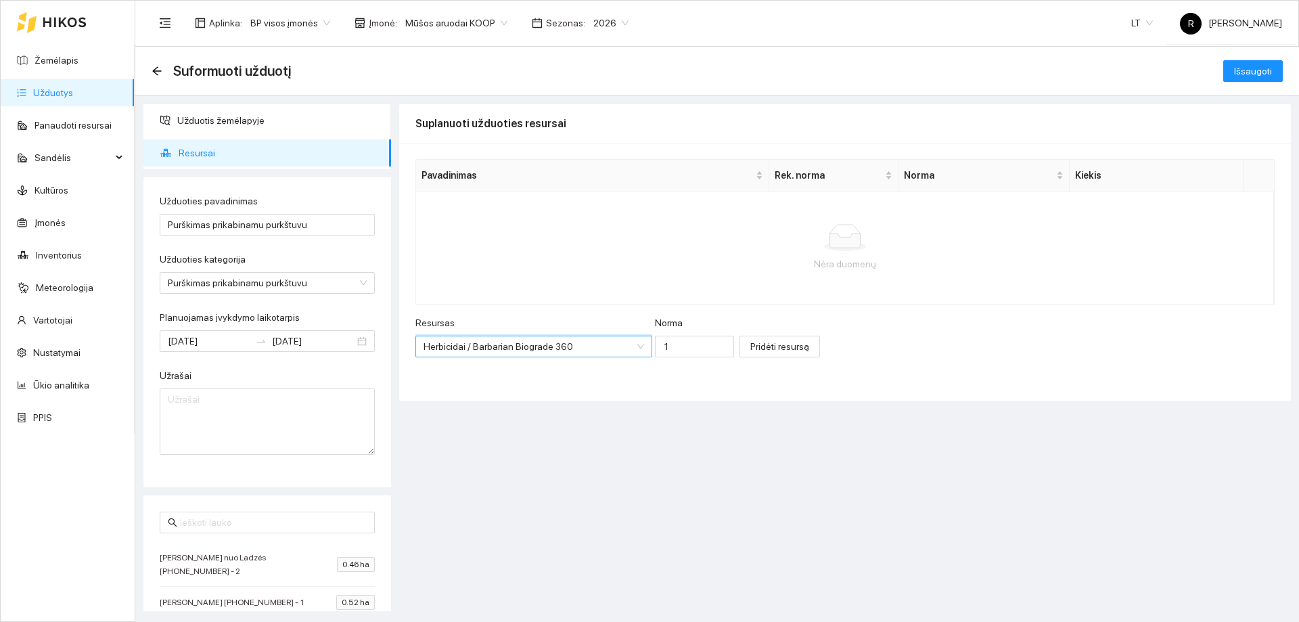
scroll to position [2349, 0]
click at [657, 348] on input "1" at bounding box center [694, 347] width 79 height 22
type input "3.5"
click at [762, 355] on button "Pridėti resursą" at bounding box center [779, 347] width 81 height 22
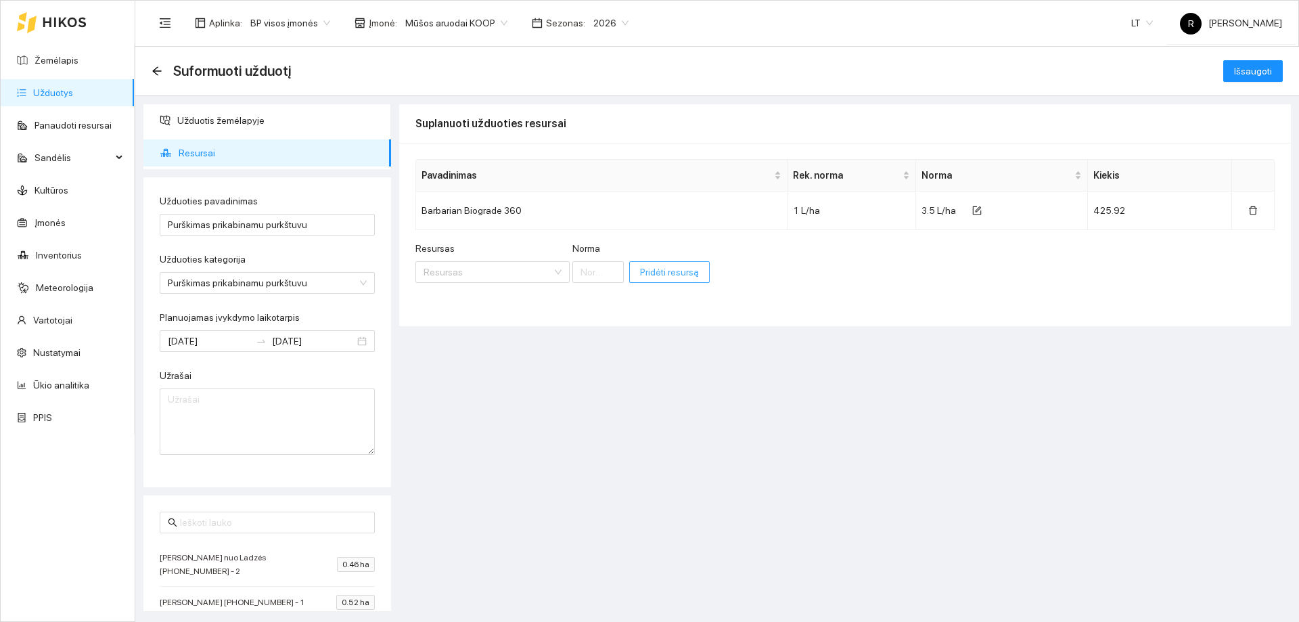
click at [660, 268] on span "Pridėti resursą" at bounding box center [669, 272] width 59 height 15
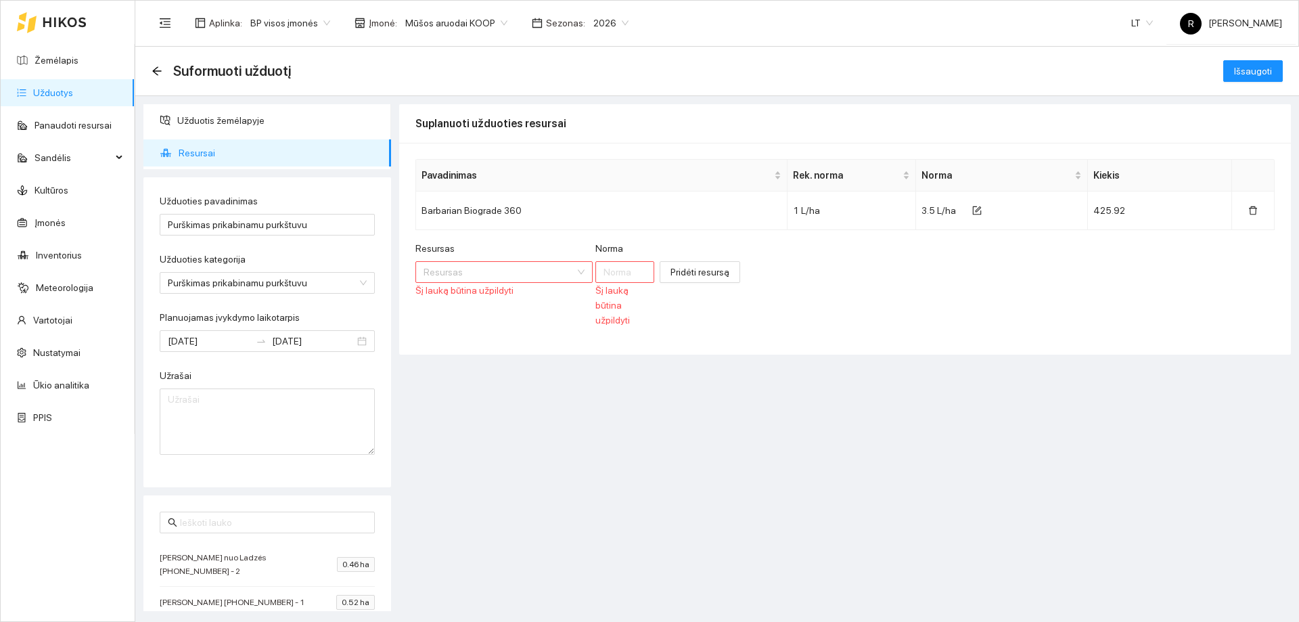
click at [541, 276] on input "Resursas" at bounding box center [499, 272] width 152 height 20
click at [625, 466] on div "Suplanuoti užduoties resursai Pavadinimas Rek. norma Norma Kiekis Barbarian Bio…" at bounding box center [845, 357] width 892 height 507
click at [553, 270] on input "Resursas" at bounding box center [499, 272] width 152 height 20
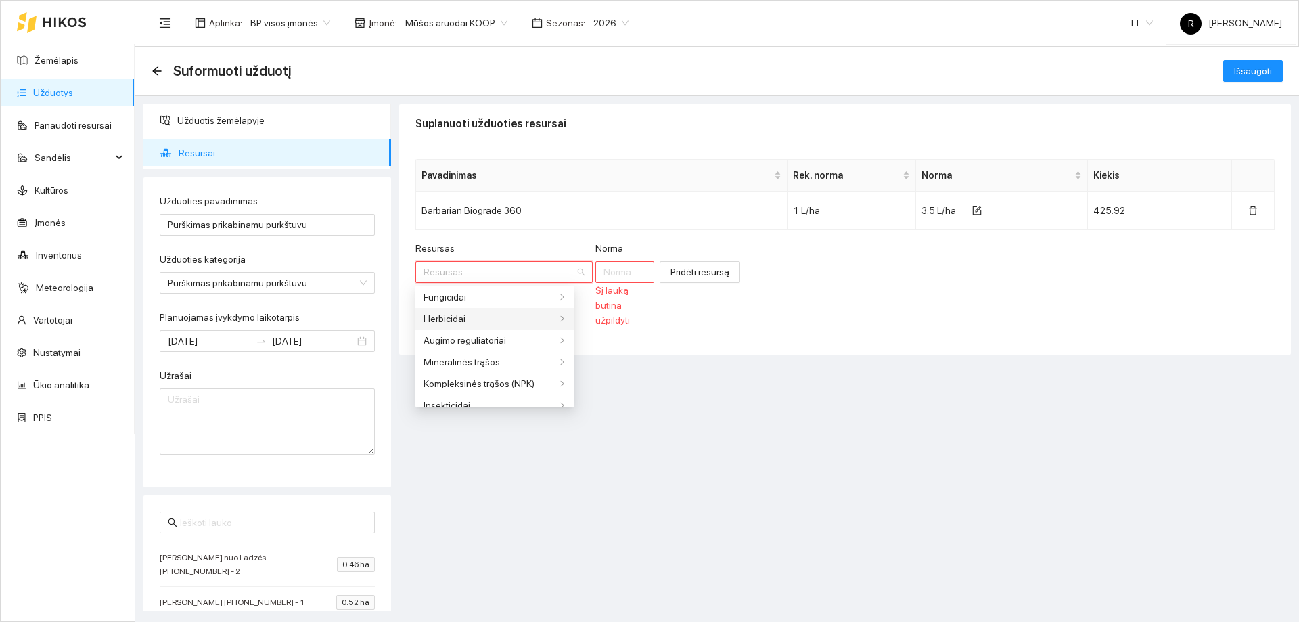
scroll to position [68, 0]
click at [458, 361] on div "Kompleksinės trąšos (NPK)" at bounding box center [489, 361] width 133 height 15
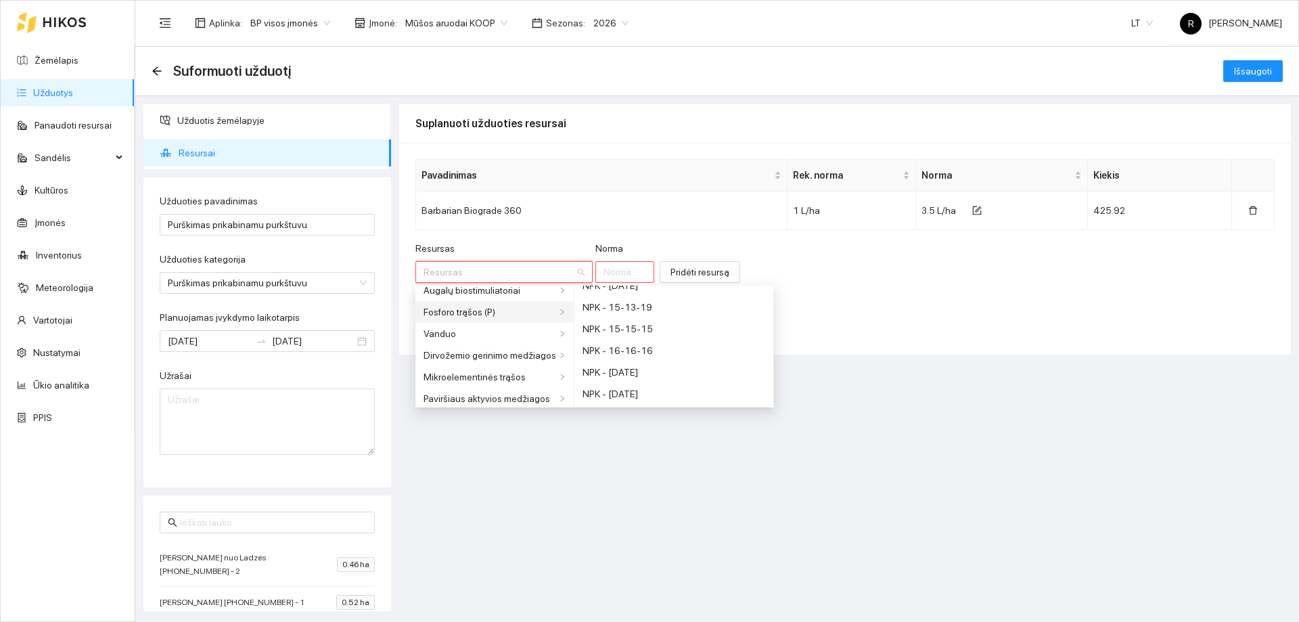
scroll to position [271, 0]
click at [438, 357] on div "Mikroelementinės trąšos" at bounding box center [489, 353] width 133 height 15
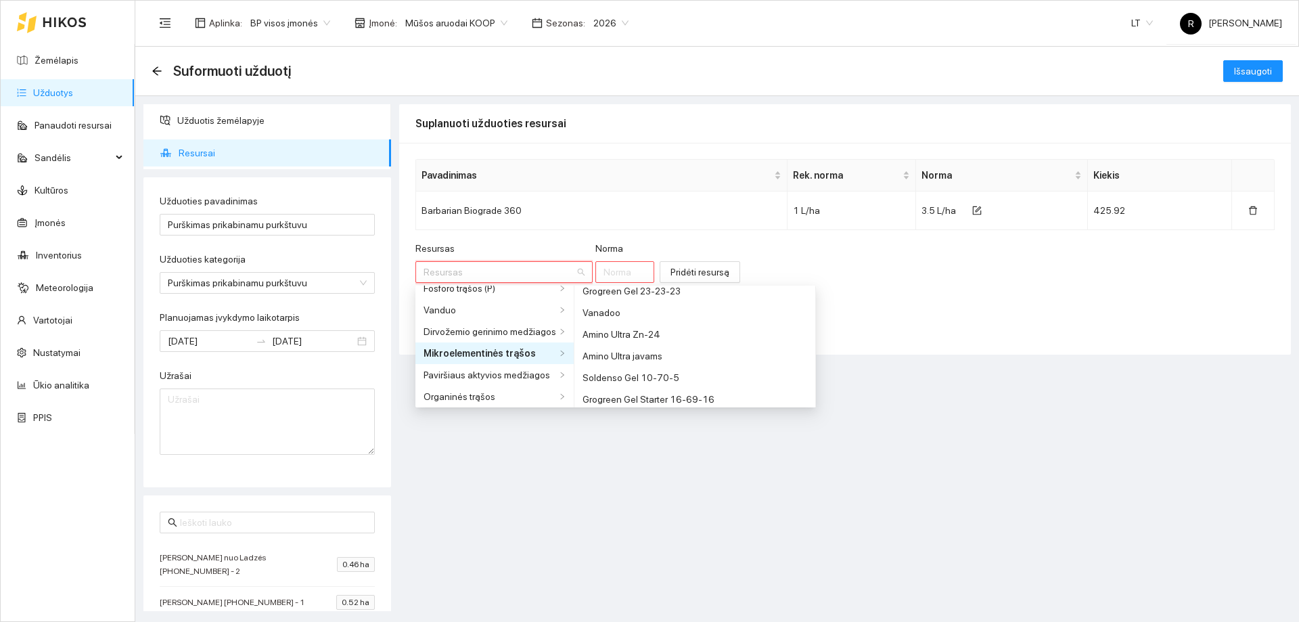
scroll to position [2977, 0]
click at [616, 308] on div "Soldenso Gel 10-70-5" at bounding box center [694, 309] width 225 height 15
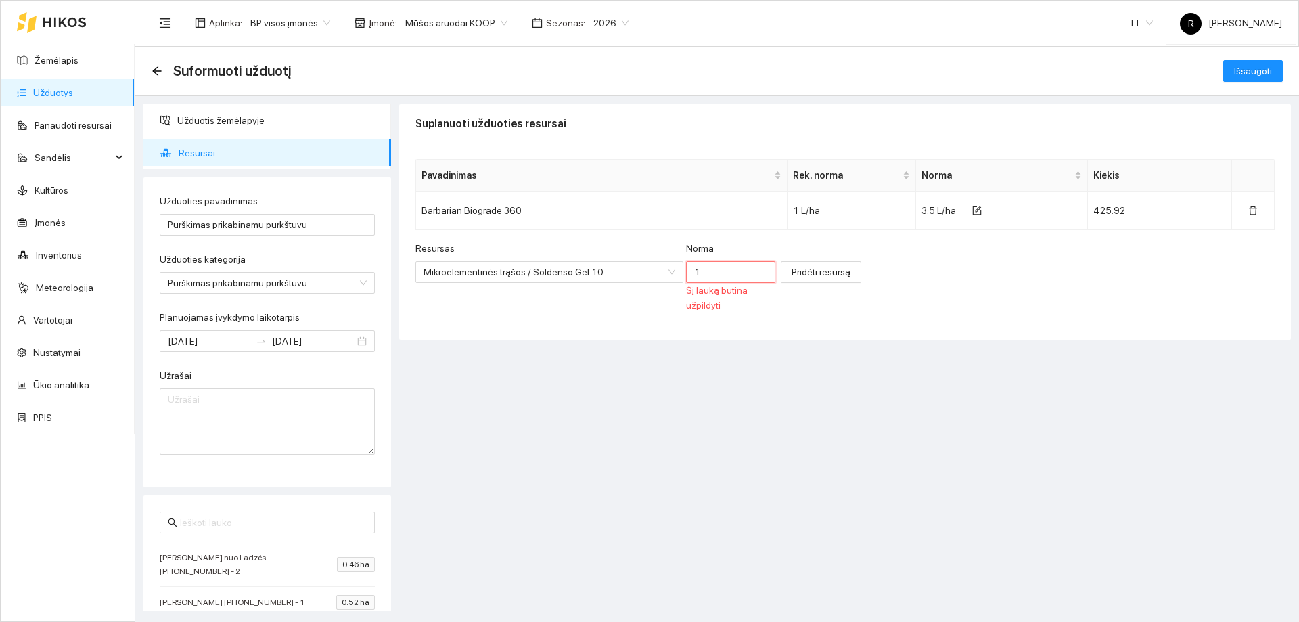
click at [691, 273] on input "1" at bounding box center [730, 272] width 89 height 22
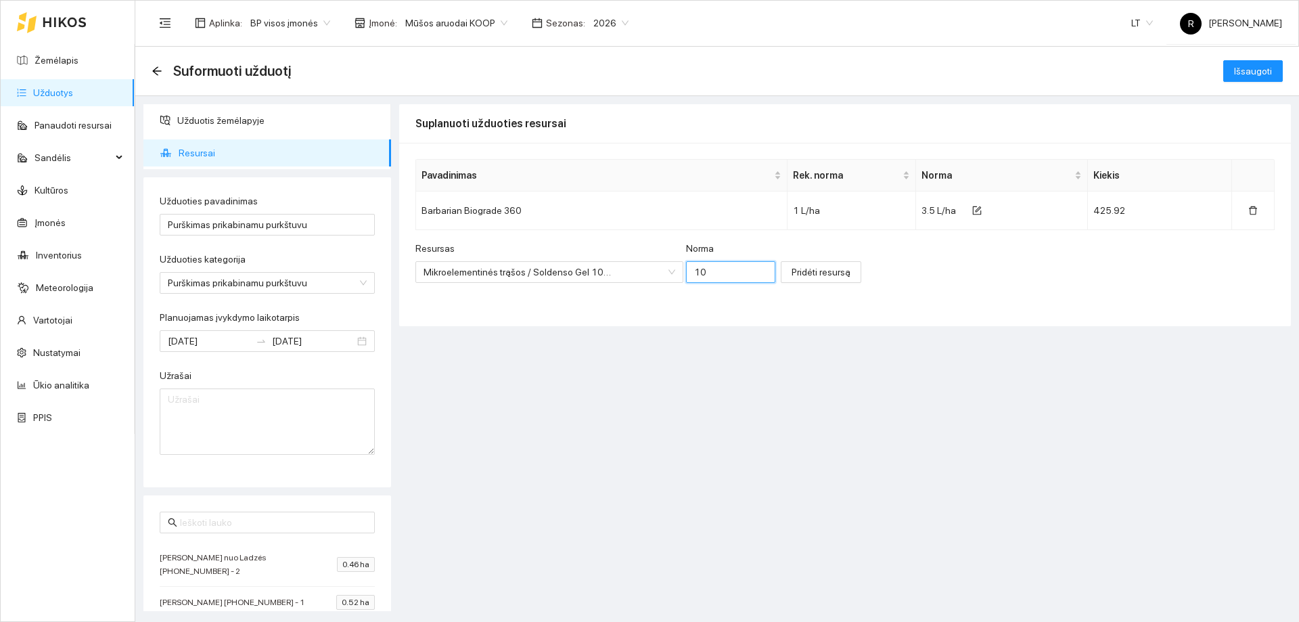
type input "1"
type input "0.5"
click at [821, 277] on span "Pridėti resursą" at bounding box center [820, 272] width 59 height 15
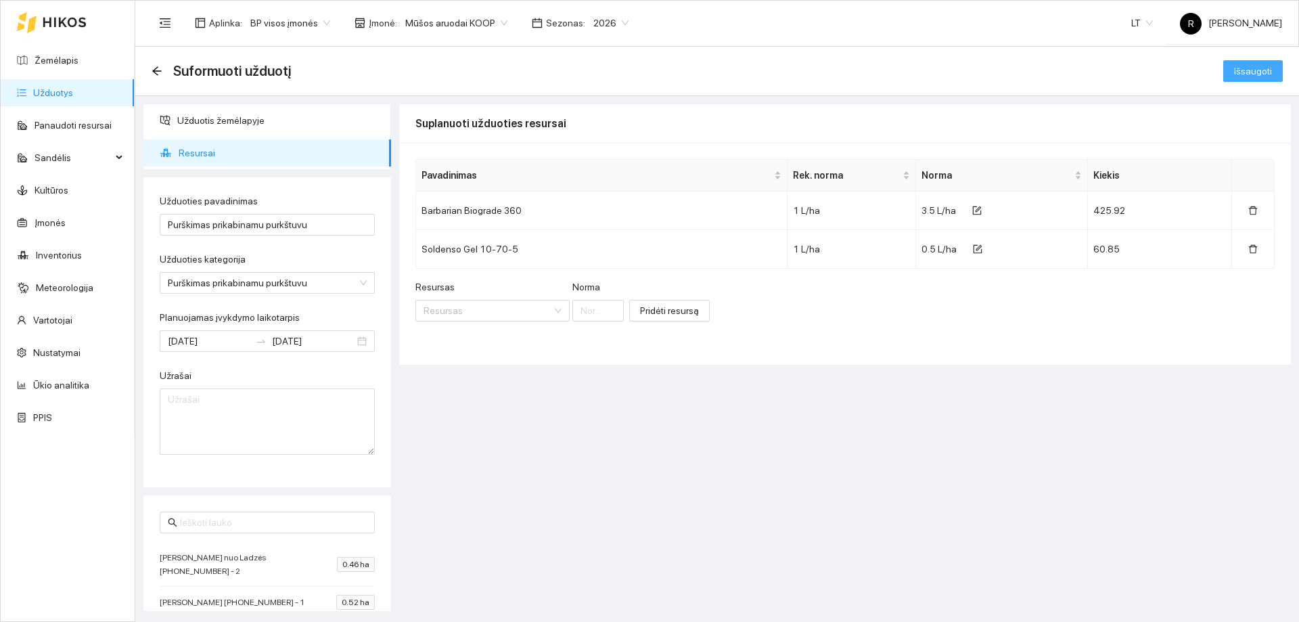
click at [1258, 70] on span "Išsaugoti" at bounding box center [1253, 71] width 38 height 15
